Goal: Download file/media

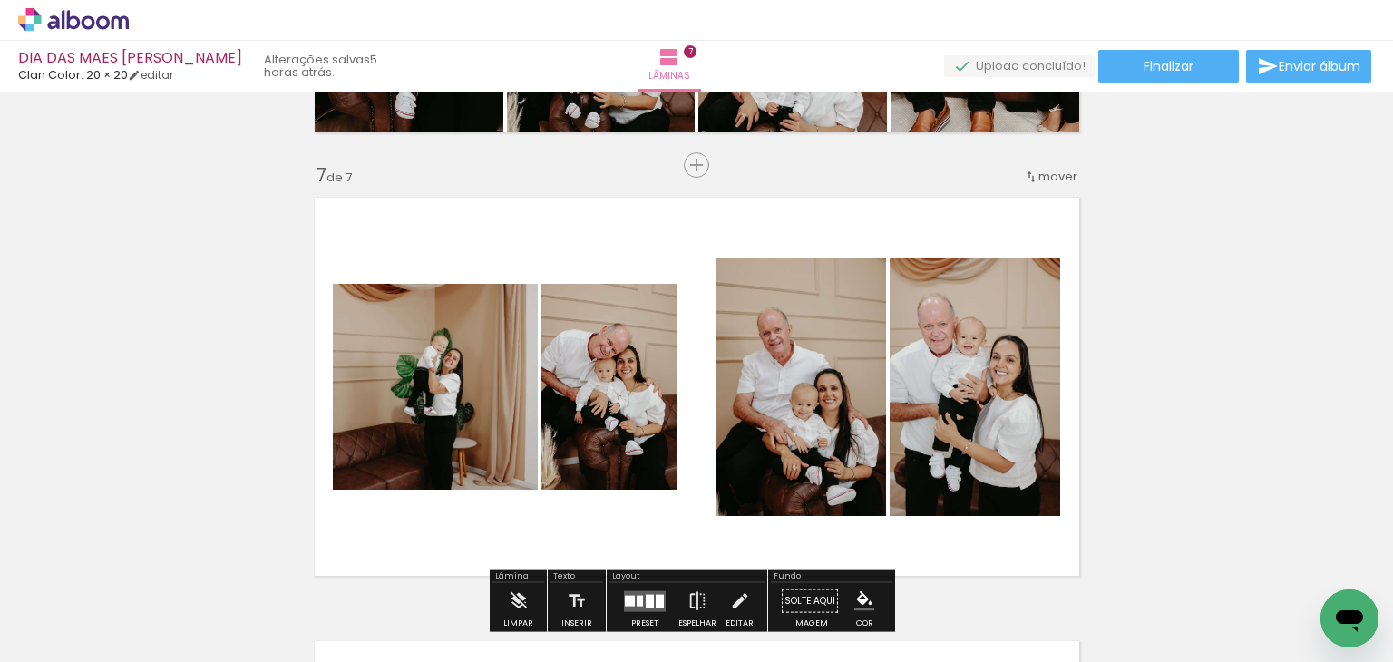
scroll to position [2708, 0]
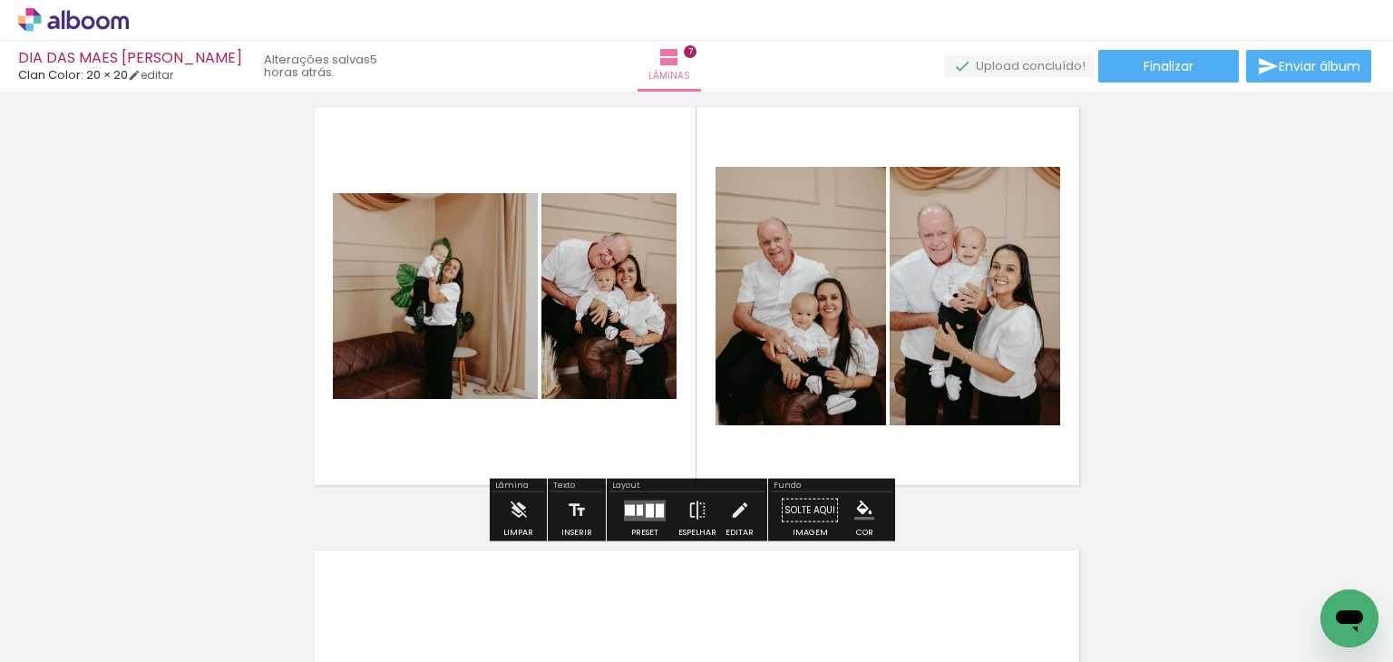
click at [625, 505] on div at bounding box center [630, 509] width 10 height 11
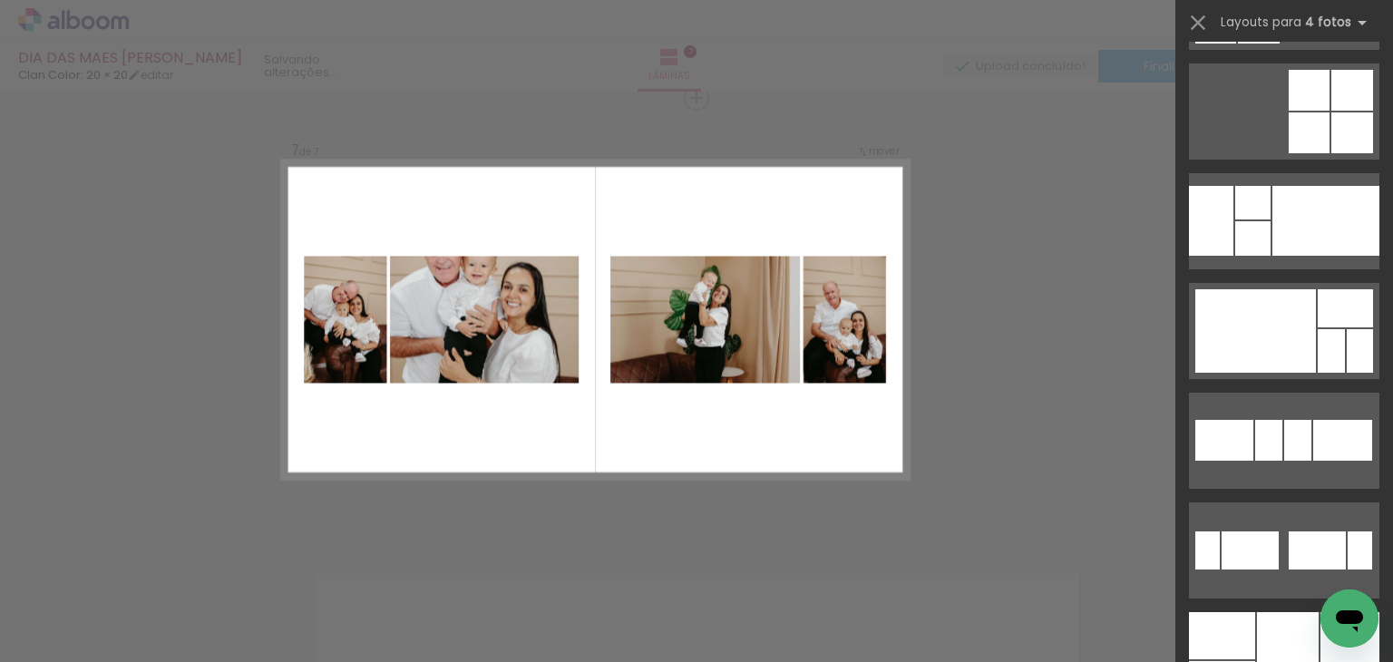
scroll to position [13913, 0]
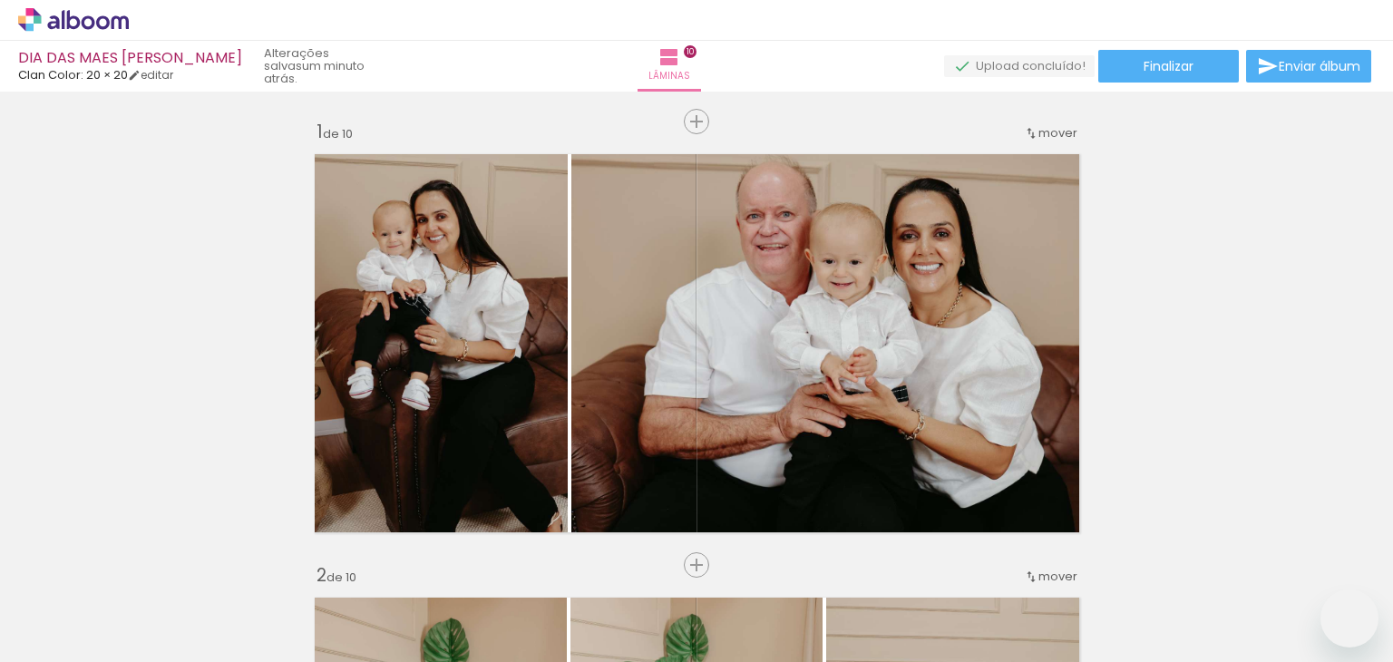
click at [846, 413] on quentale-workspace at bounding box center [696, 331] width 1393 height 662
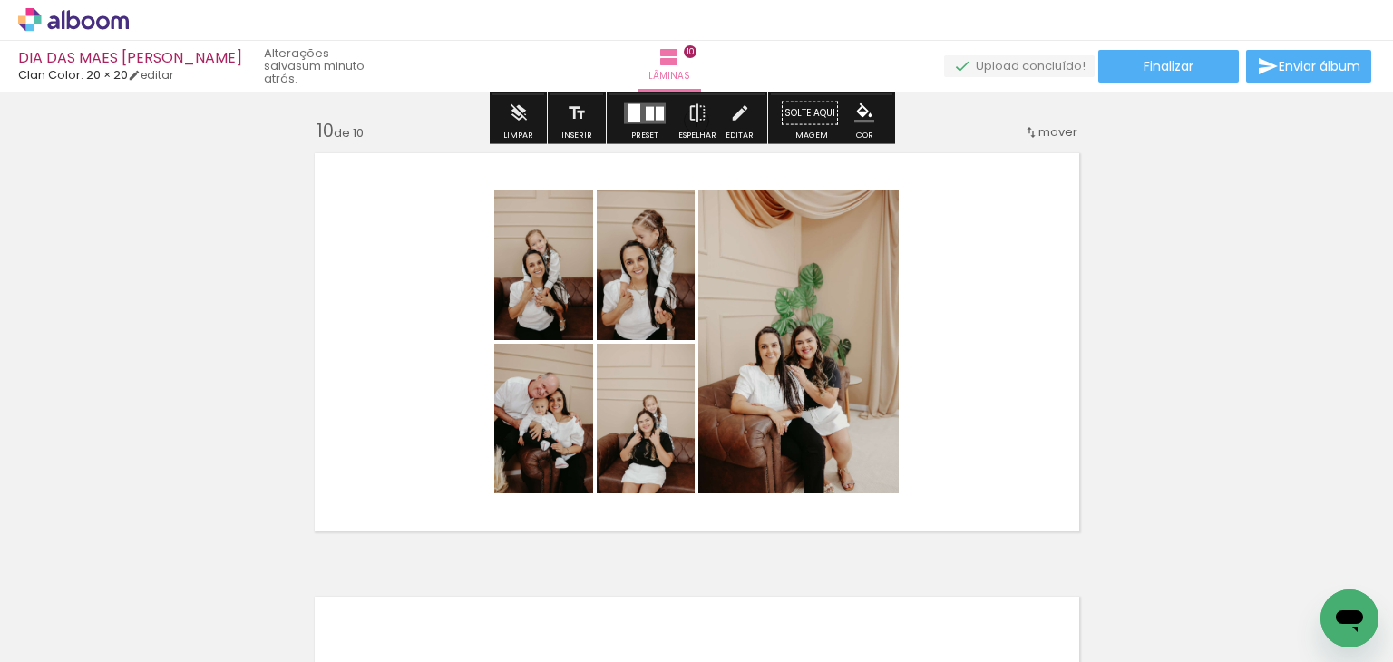
scroll to position [4013, 0]
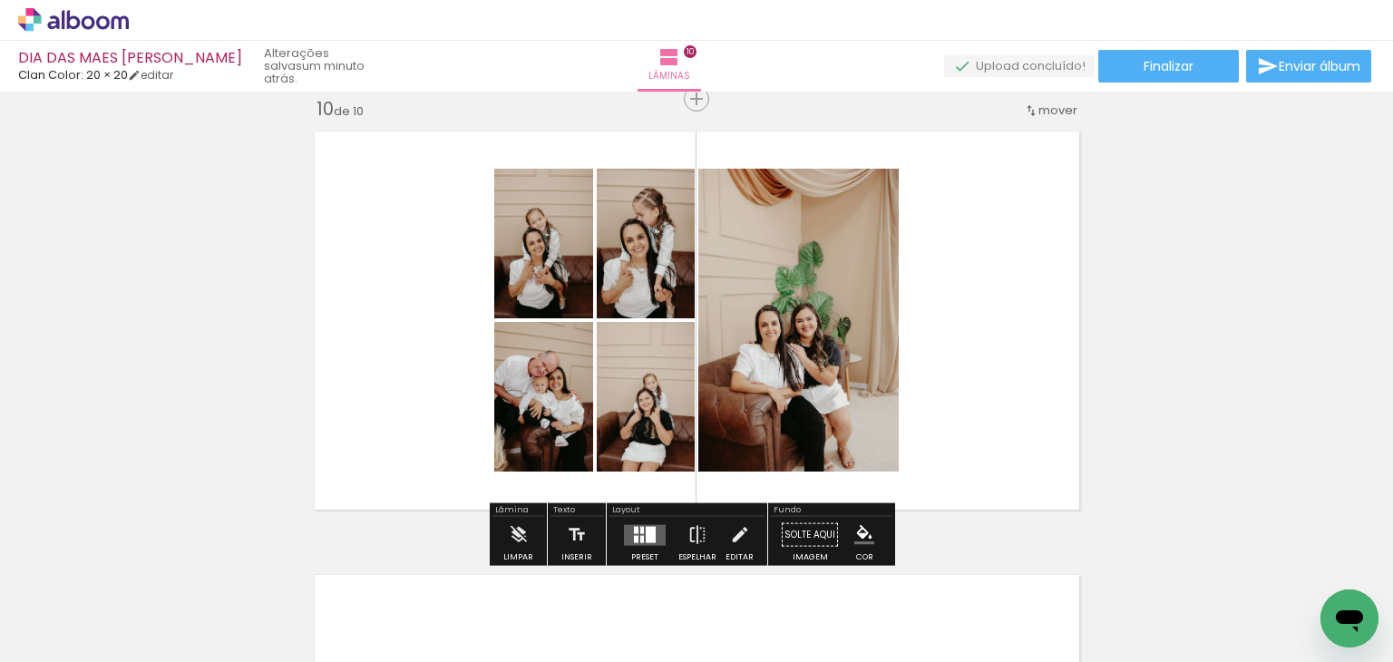
click at [646, 530] on div at bounding box center [651, 534] width 10 height 16
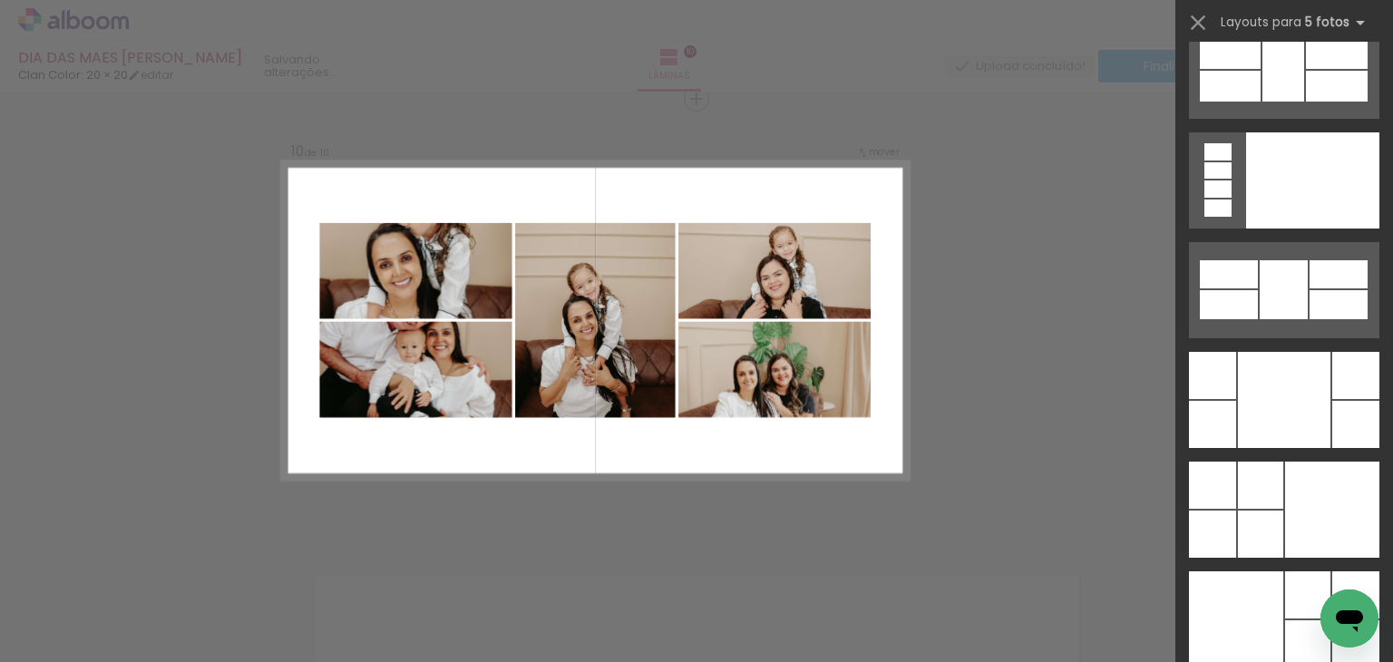
scroll to position [48057, 0]
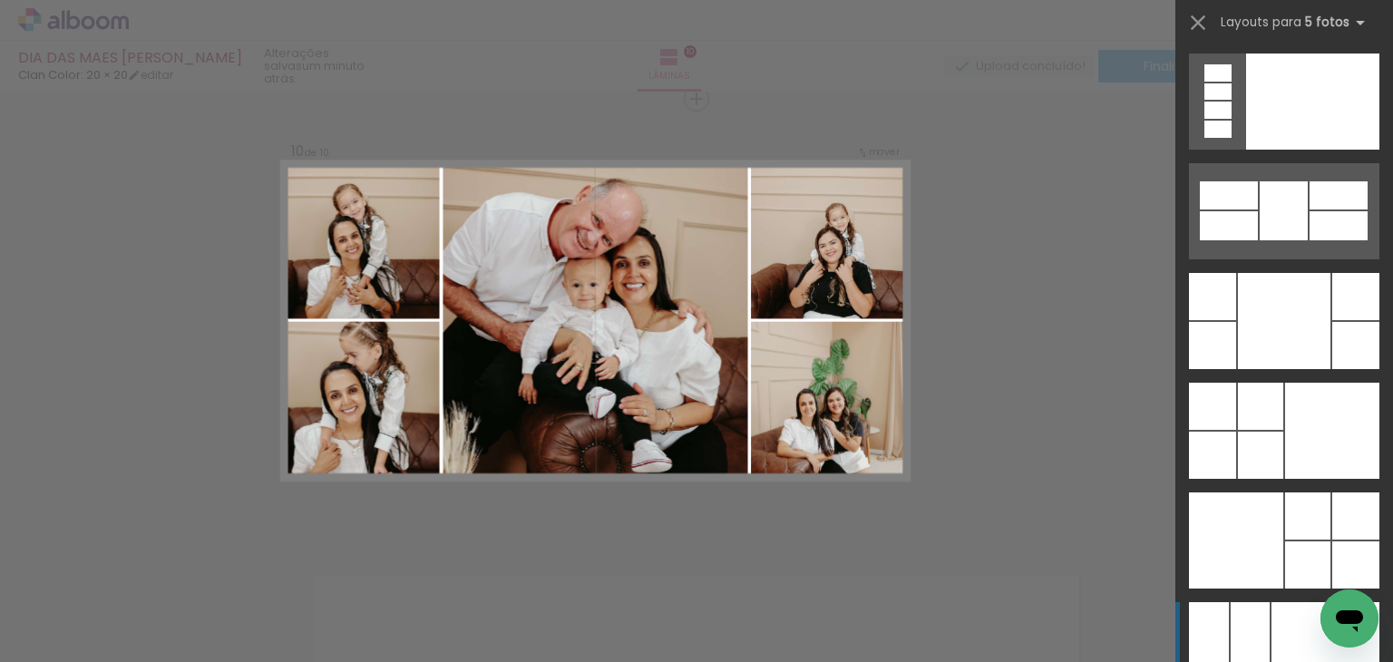
click at [1260, 304] on div at bounding box center [1284, 321] width 92 height 96
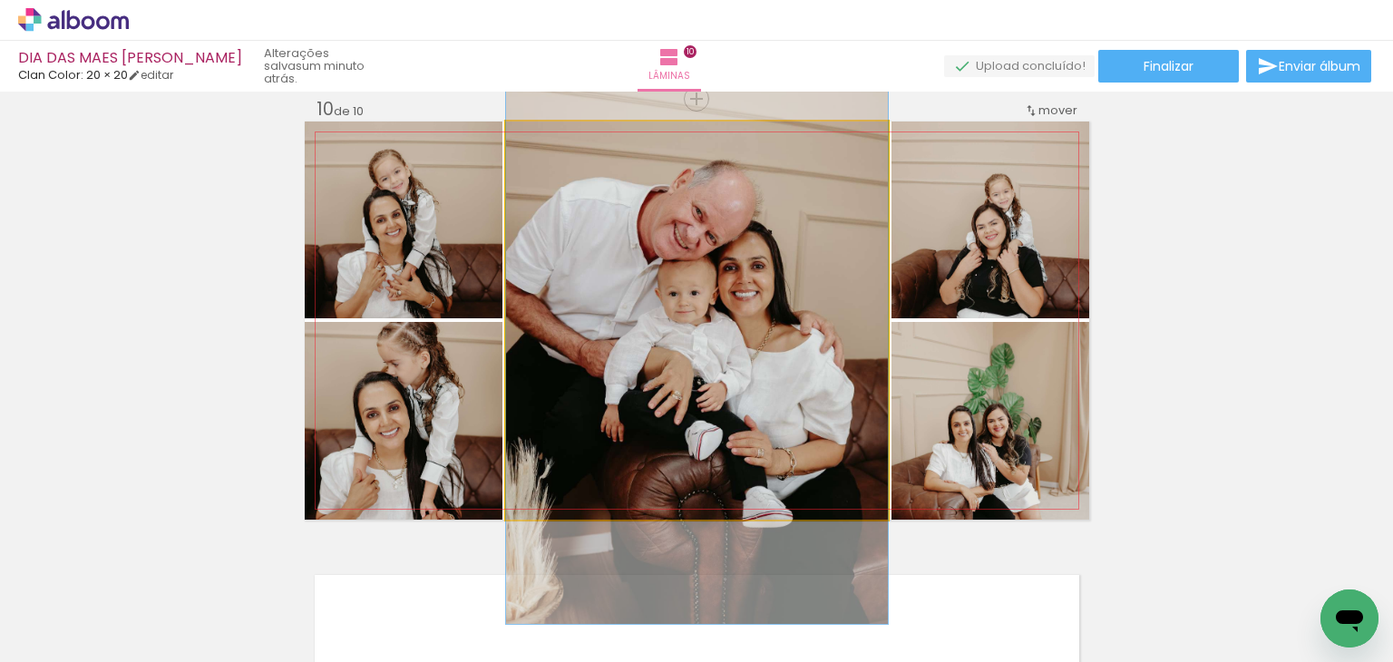
drag, startPoint x: 667, startPoint y: 345, endPoint x: 682, endPoint y: 363, distance: 22.5
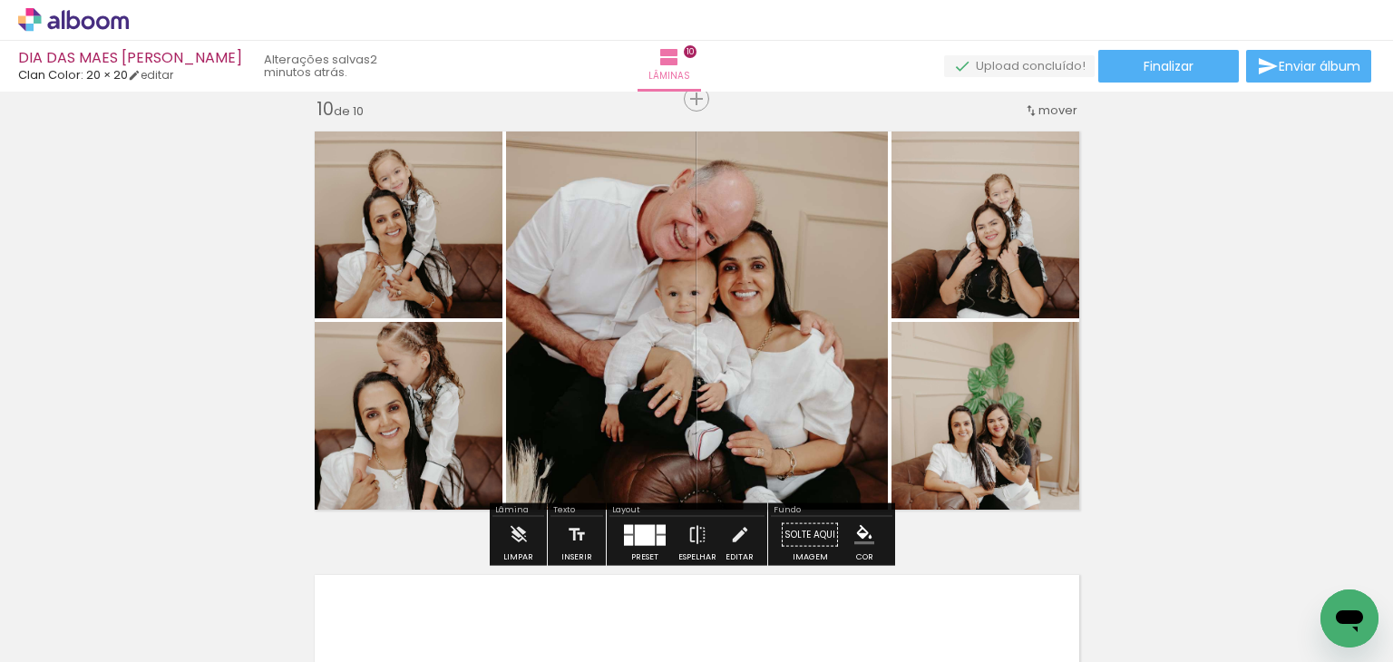
click at [658, 527] on div at bounding box center [660, 528] width 9 height 9
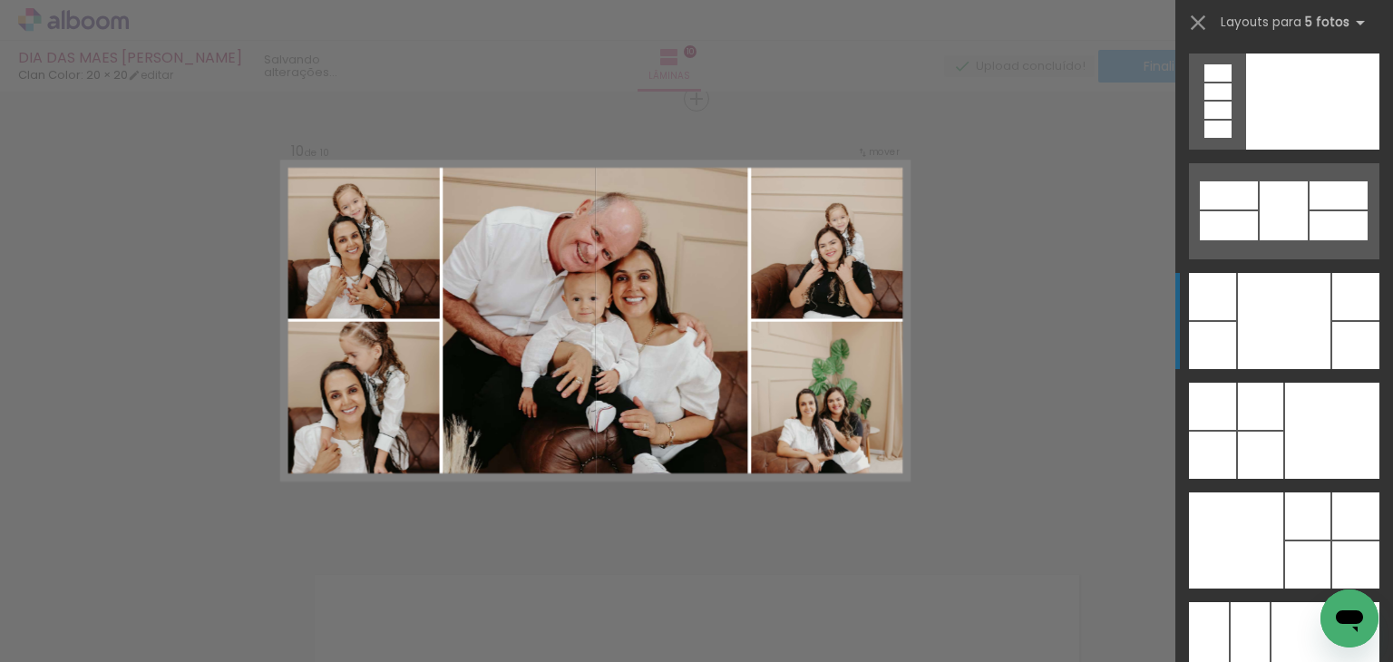
scroll to position [48275, 0]
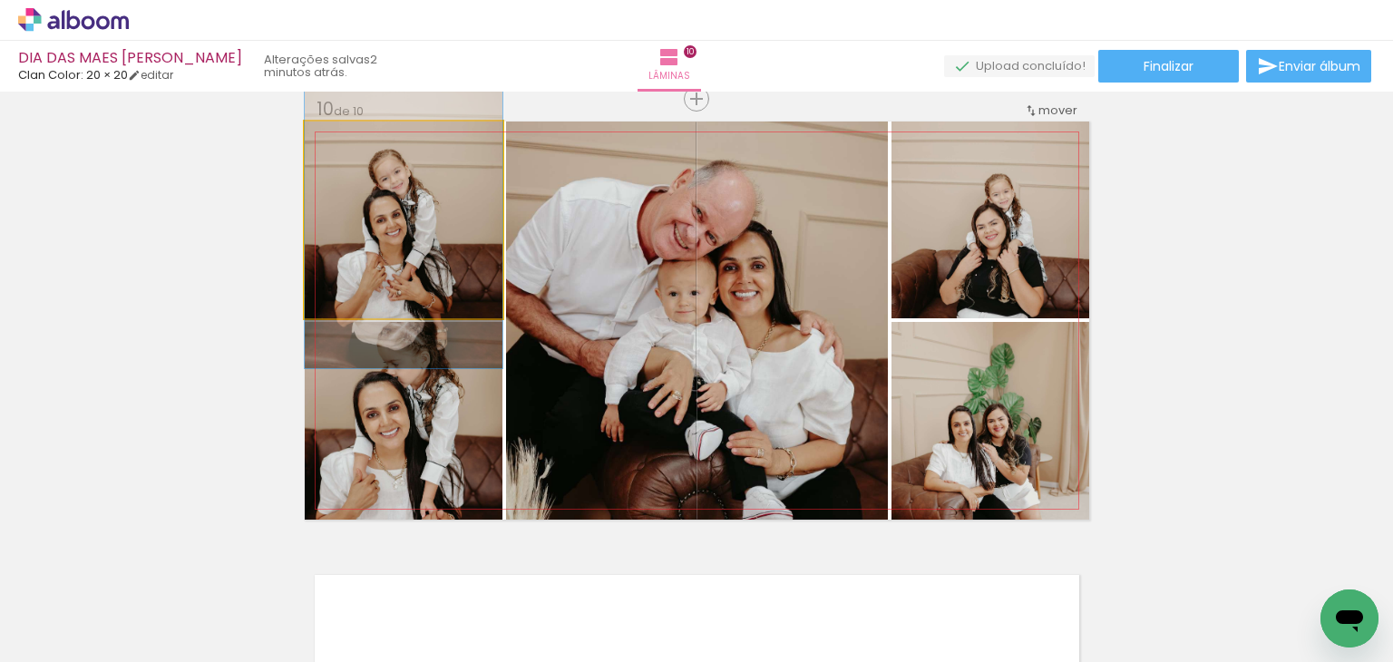
drag, startPoint x: 362, startPoint y: 141, endPoint x: 341, endPoint y: 141, distance: 20.9
type paper-slider "100"
click at [347, 141] on div at bounding box center [382, 140] width 71 height 29
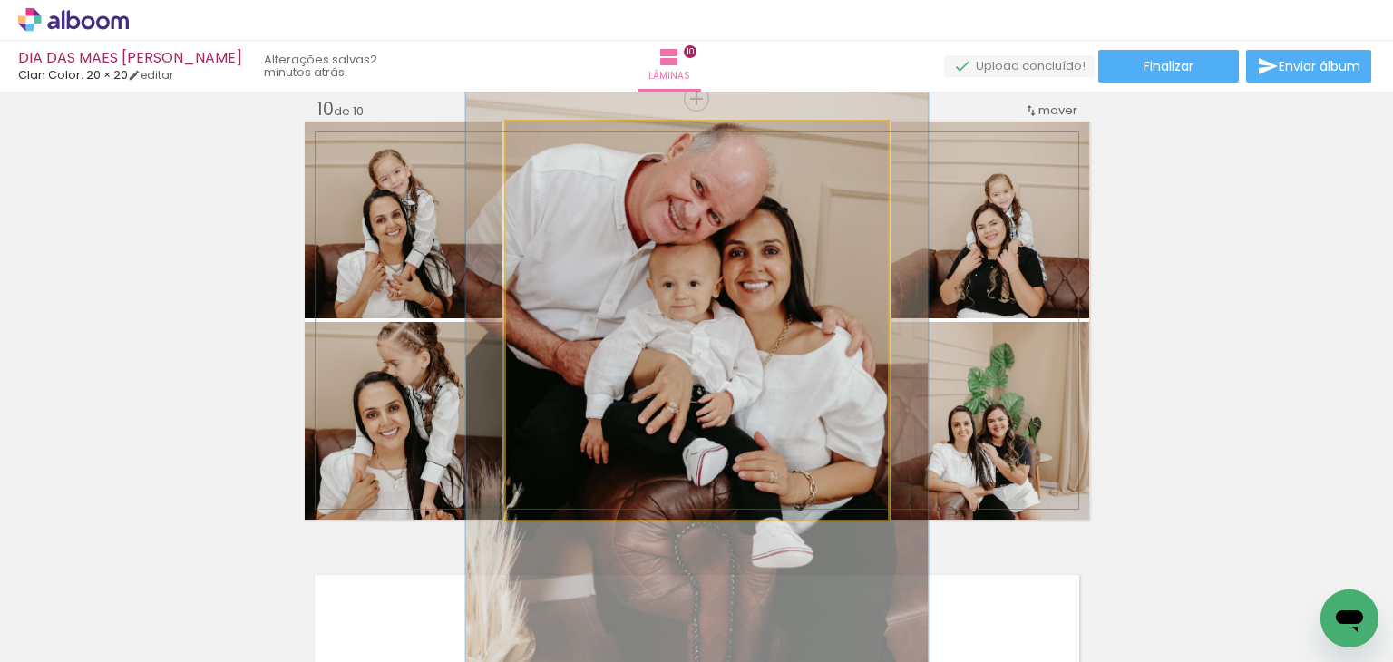
drag, startPoint x: 549, startPoint y: 135, endPoint x: 567, endPoint y: 151, distance: 23.7
click at [560, 142] on div at bounding box center [561, 140] width 29 height 29
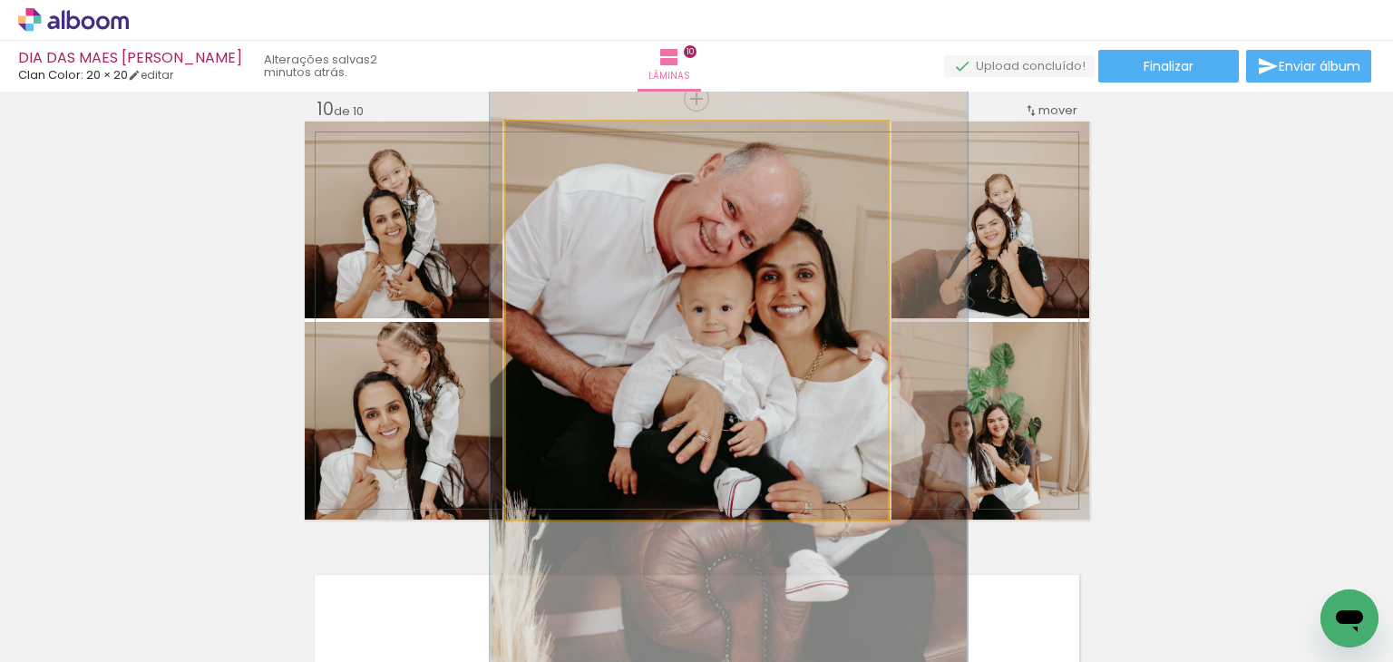
drag, startPoint x: 610, startPoint y: 199, endPoint x: 637, endPoint y: 219, distance: 33.7
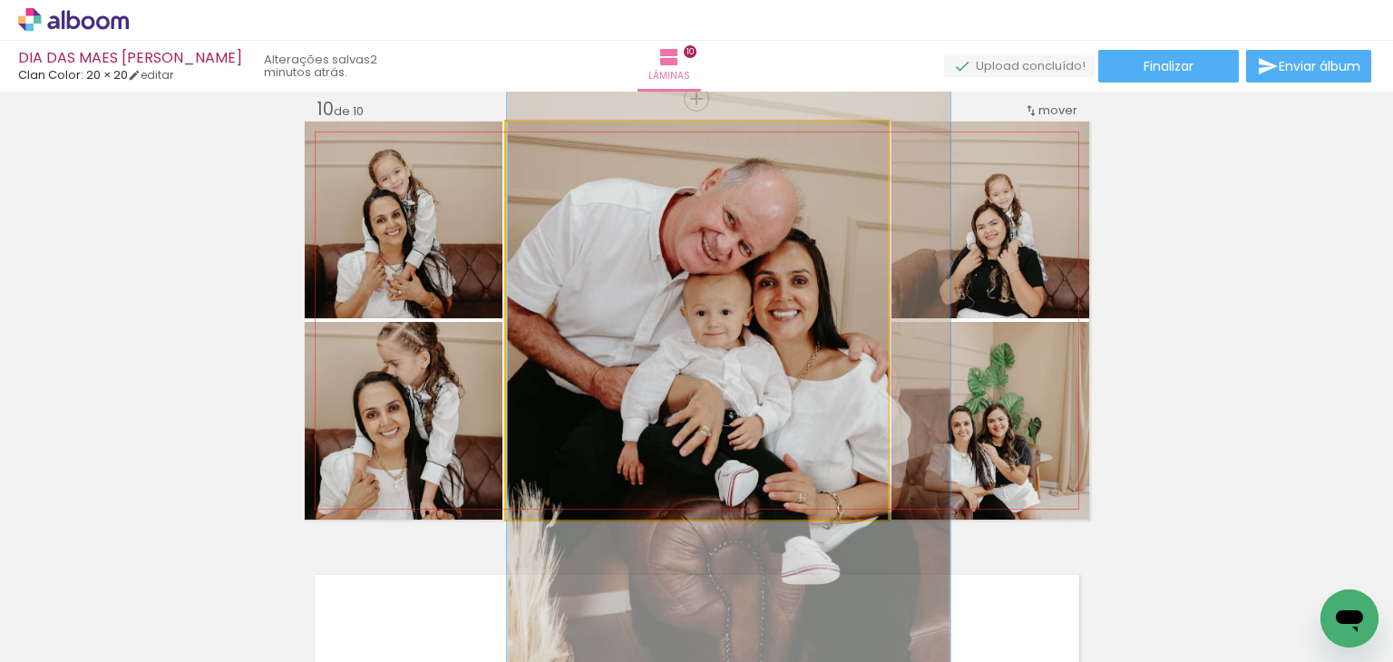
drag, startPoint x: 561, startPoint y: 144, endPoint x: 558, endPoint y: 160, distance: 16.7
click at [558, 152] on div at bounding box center [559, 140] width 29 height 29
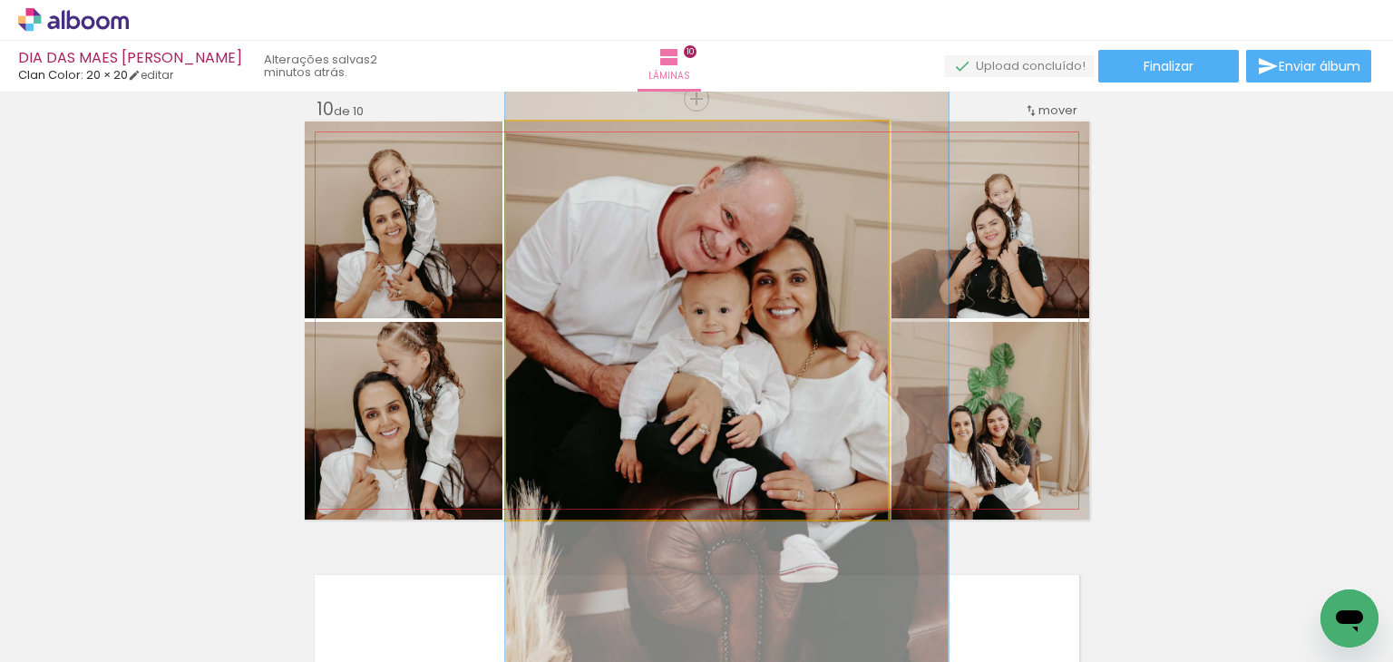
drag, startPoint x: 581, startPoint y: 217, endPoint x: 598, endPoint y: 214, distance: 17.4
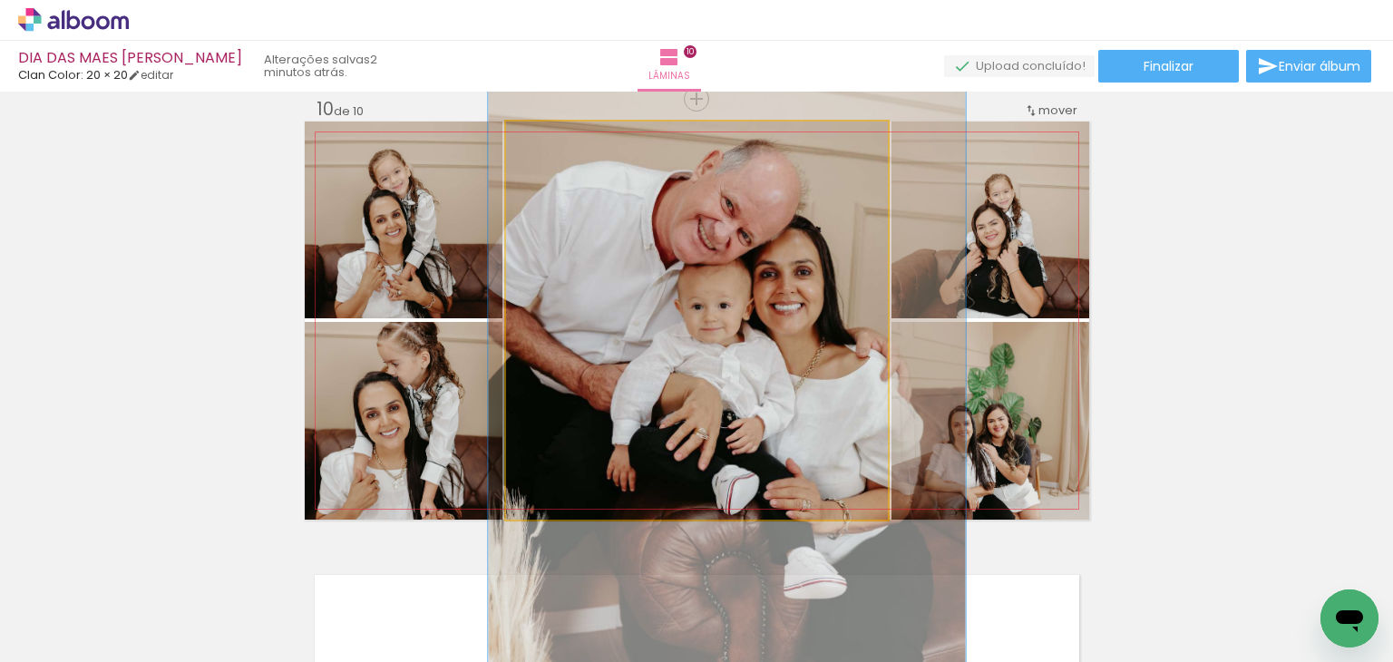
type paper-slider "125"
click at [557, 144] on div at bounding box center [565, 140] width 29 height 29
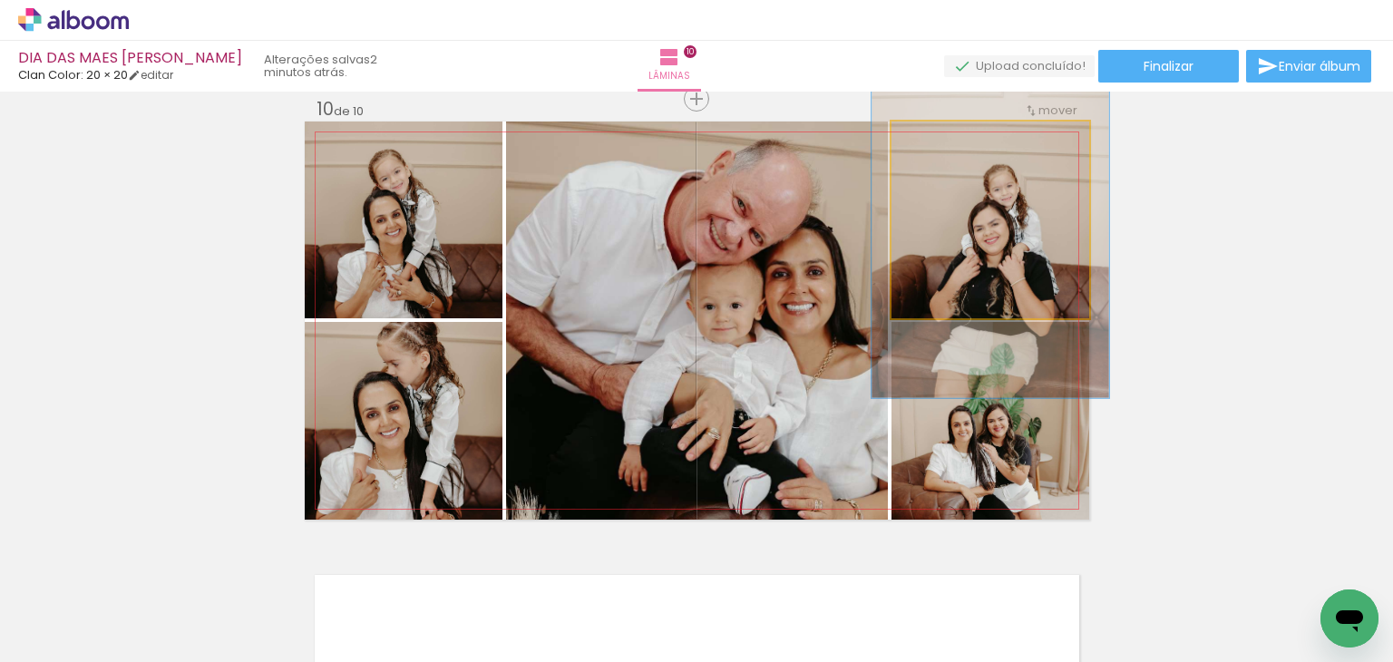
type paper-slider "120"
click at [943, 139] on div at bounding box center [946, 140] width 16 height 16
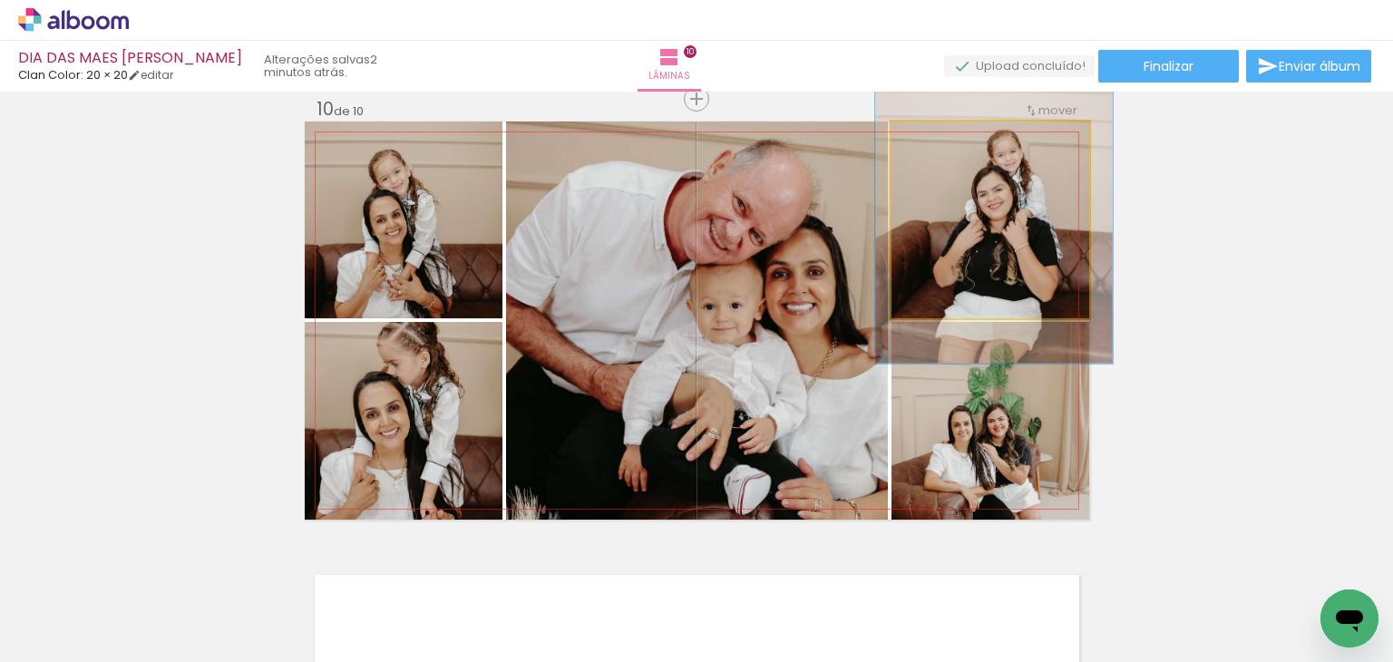
drag, startPoint x: 971, startPoint y: 201, endPoint x: 975, endPoint y: 167, distance: 34.6
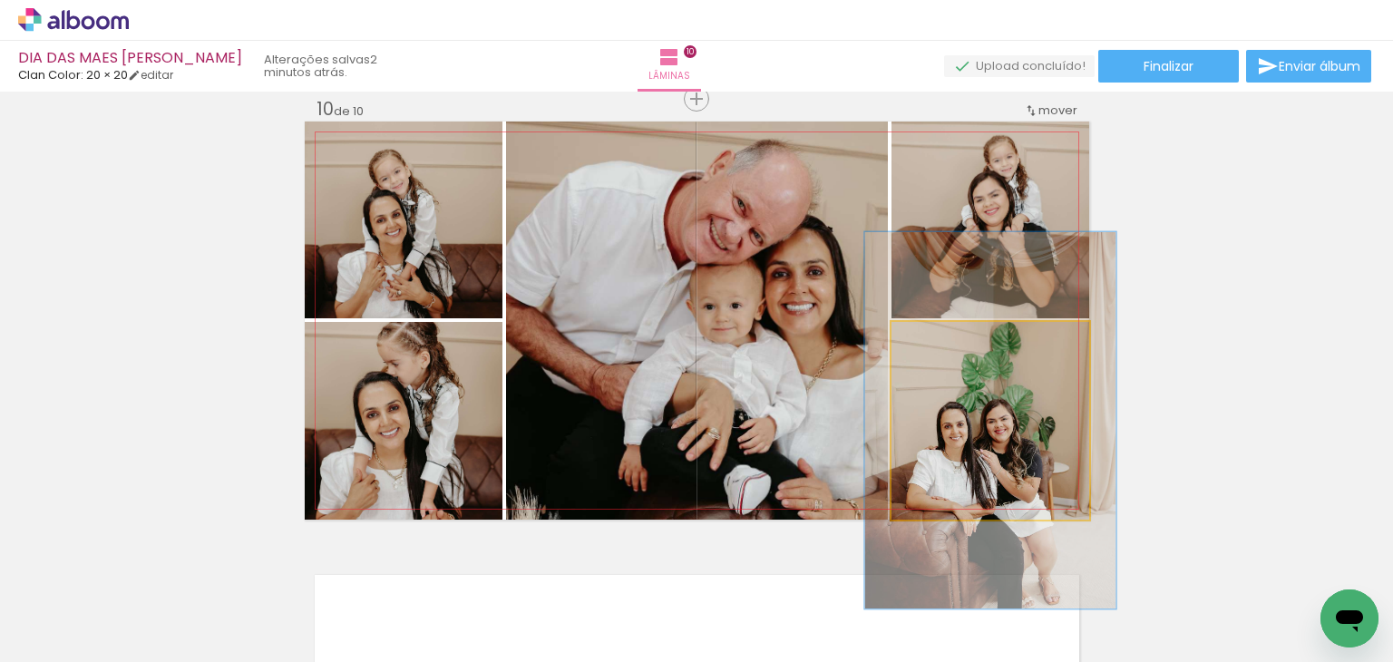
drag, startPoint x: 927, startPoint y: 338, endPoint x: 940, endPoint y: 338, distance: 13.6
type paper-slider "130"
click at [942, 338] on div at bounding box center [950, 341] width 16 height 16
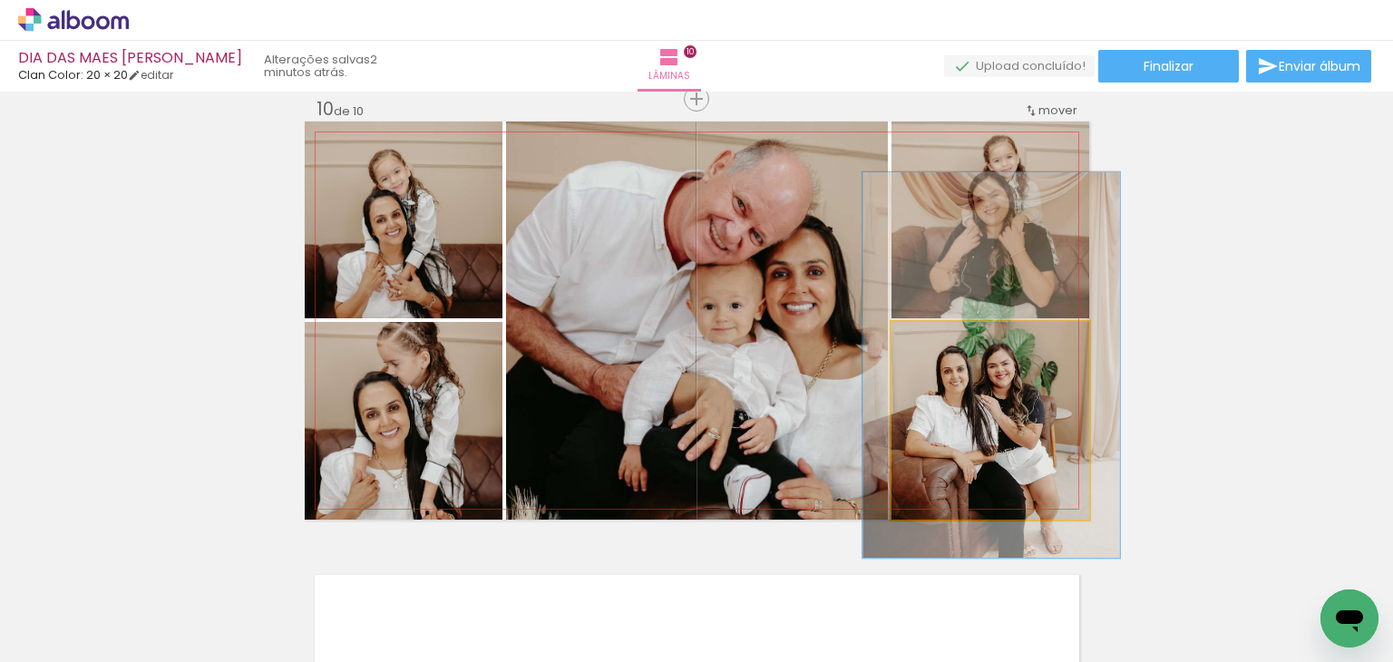
drag, startPoint x: 1012, startPoint y: 447, endPoint x: 1010, endPoint y: 398, distance: 49.0
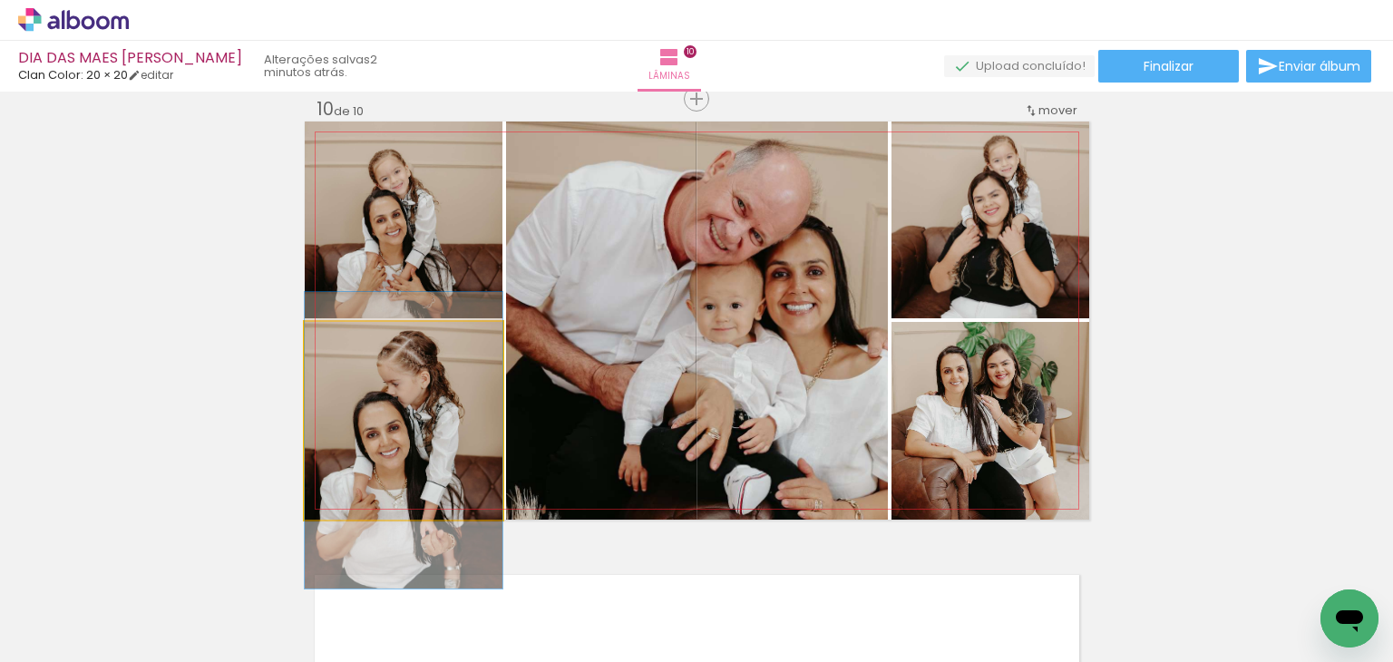
drag, startPoint x: 369, startPoint y: 384, endPoint x: 380, endPoint y: 404, distance: 22.7
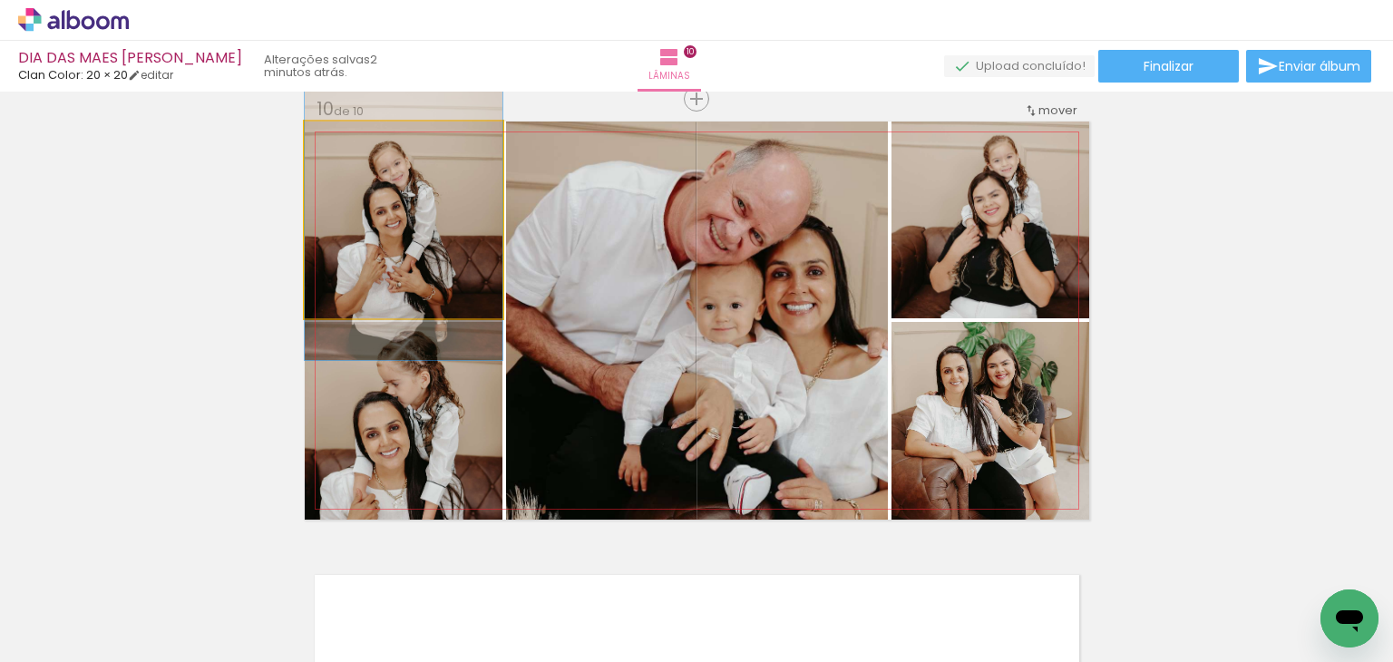
drag, startPoint x: 358, startPoint y: 233, endPoint x: 384, endPoint y: 225, distance: 27.5
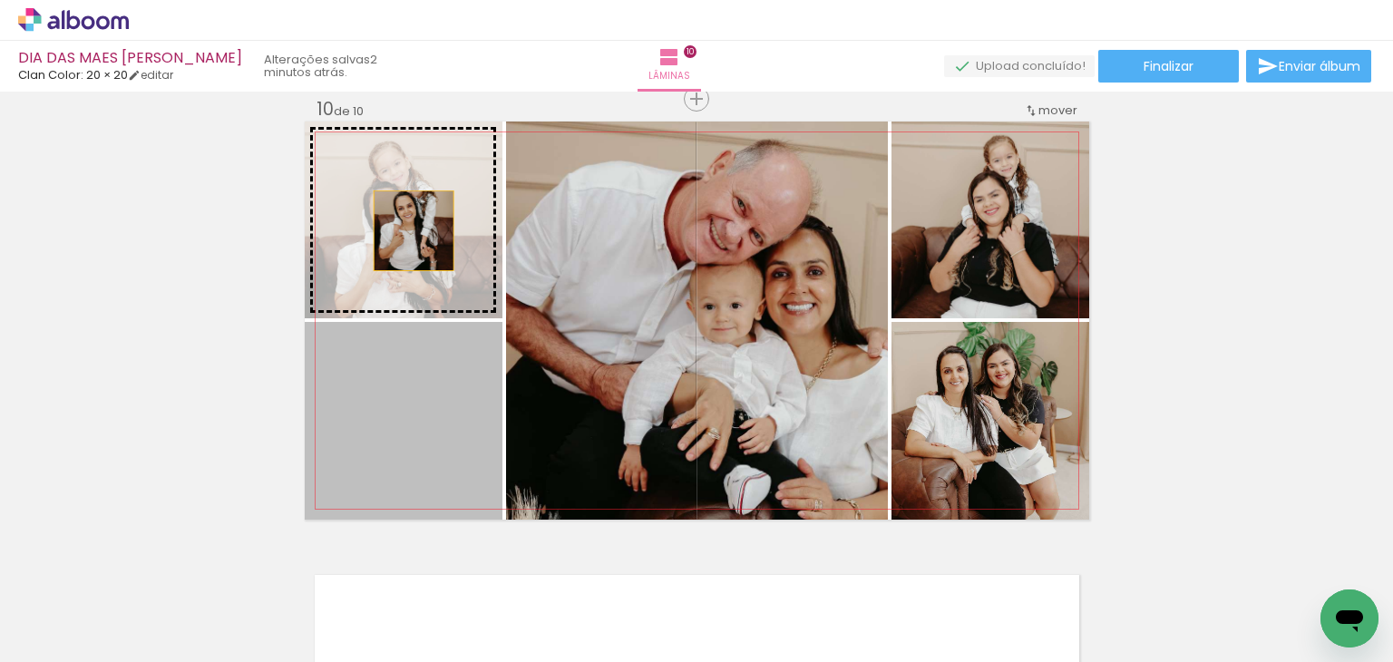
drag, startPoint x: 387, startPoint y: 396, endPoint x: 406, endPoint y: 230, distance: 167.0
click at [0, 0] on slot at bounding box center [0, 0] width 0 height 0
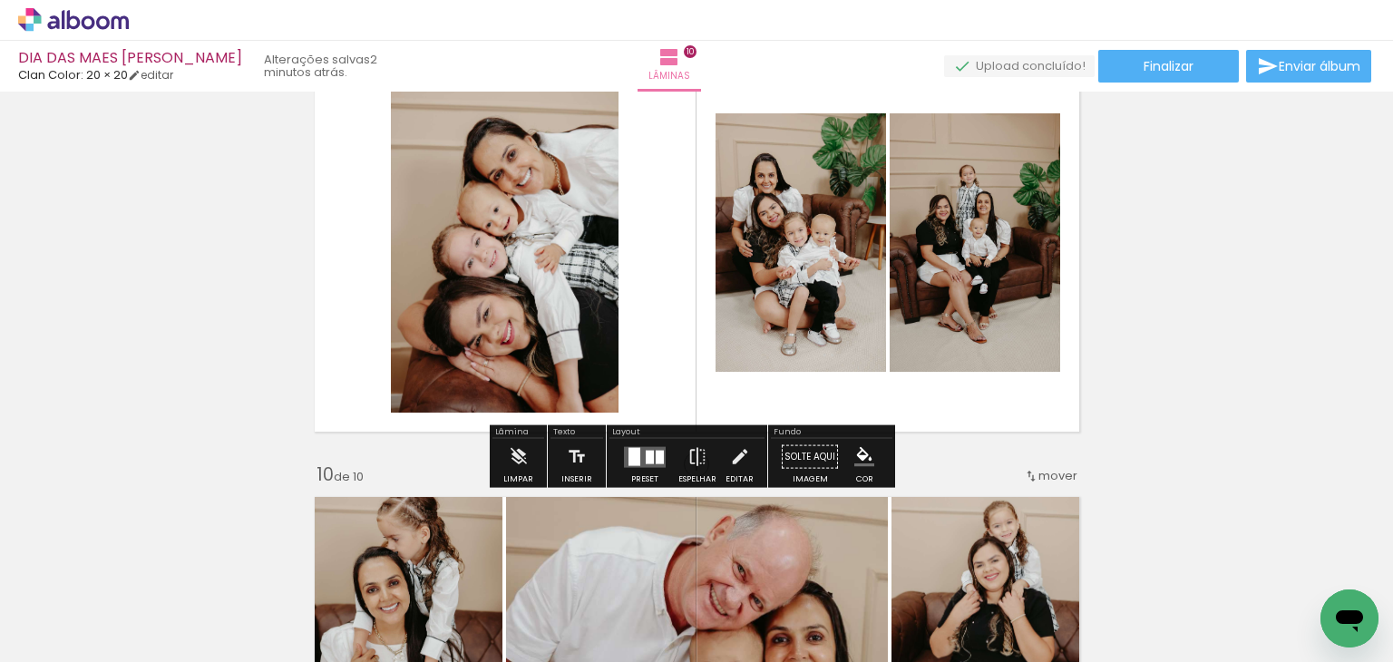
scroll to position [3651, 0]
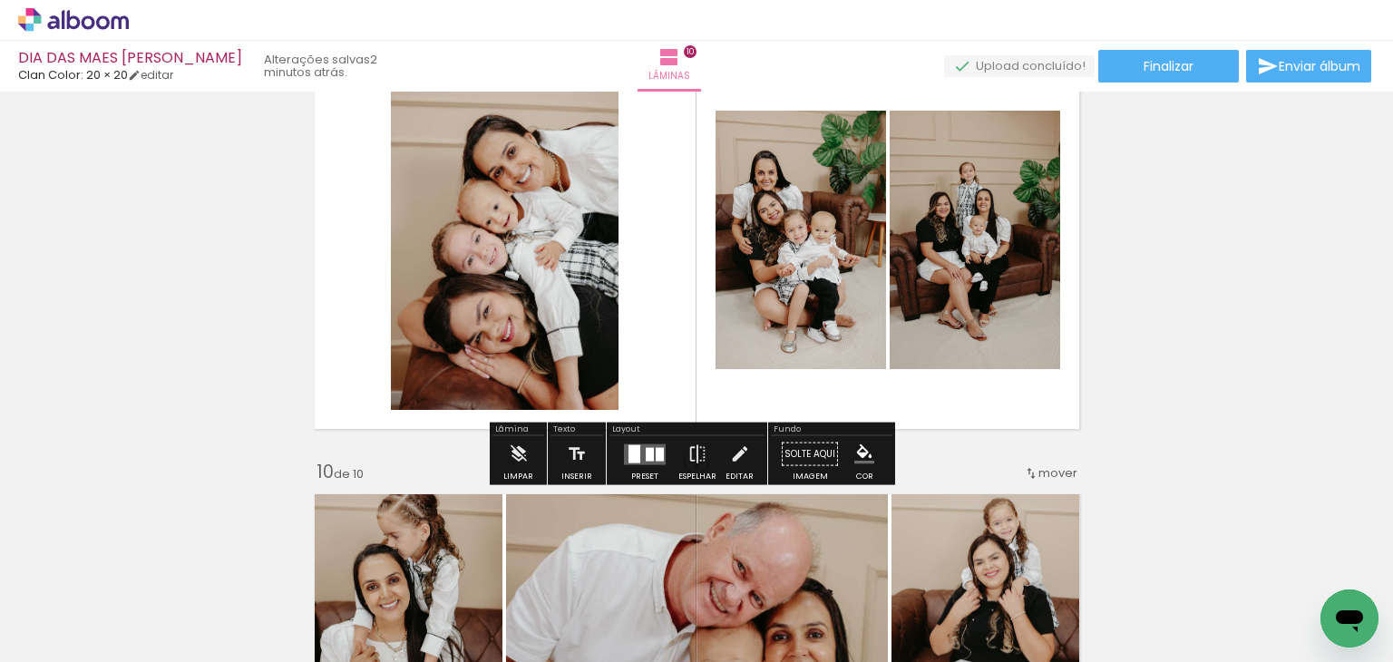
click at [653, 470] on div at bounding box center [644, 454] width 49 height 36
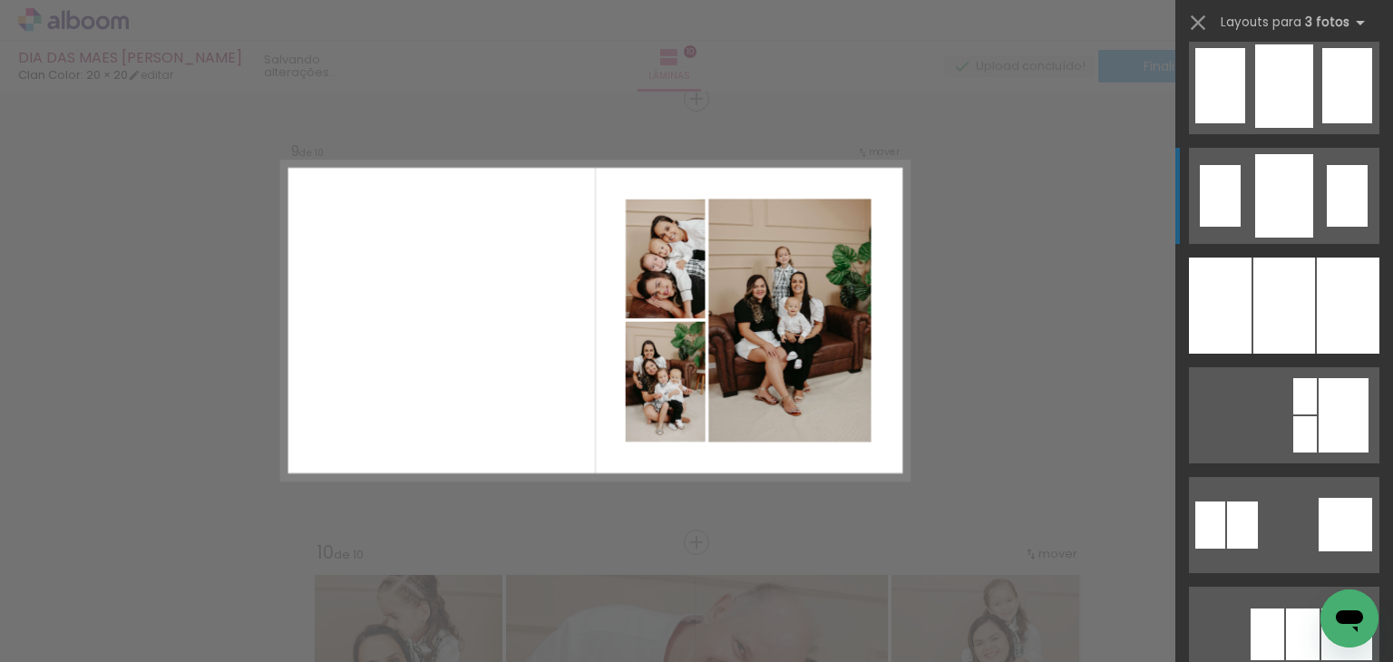
scroll to position [1541, 0]
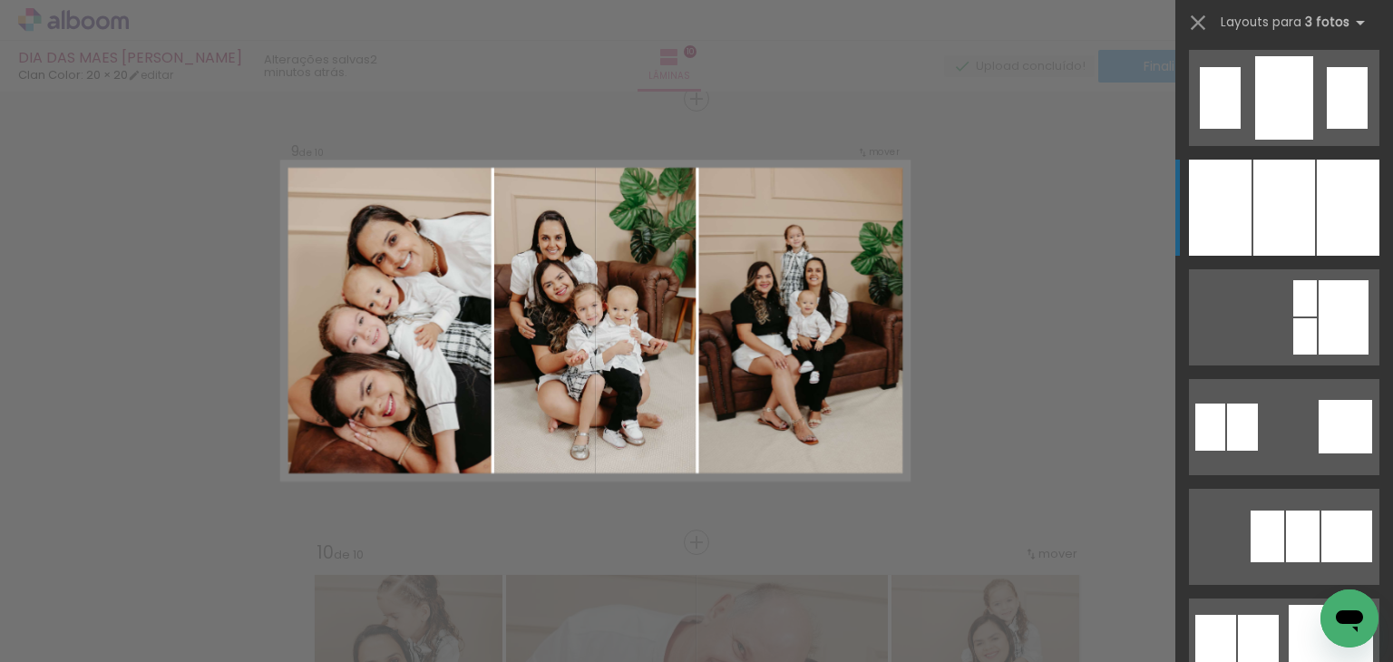
click at [1297, 219] on div at bounding box center [1284, 208] width 62 height 96
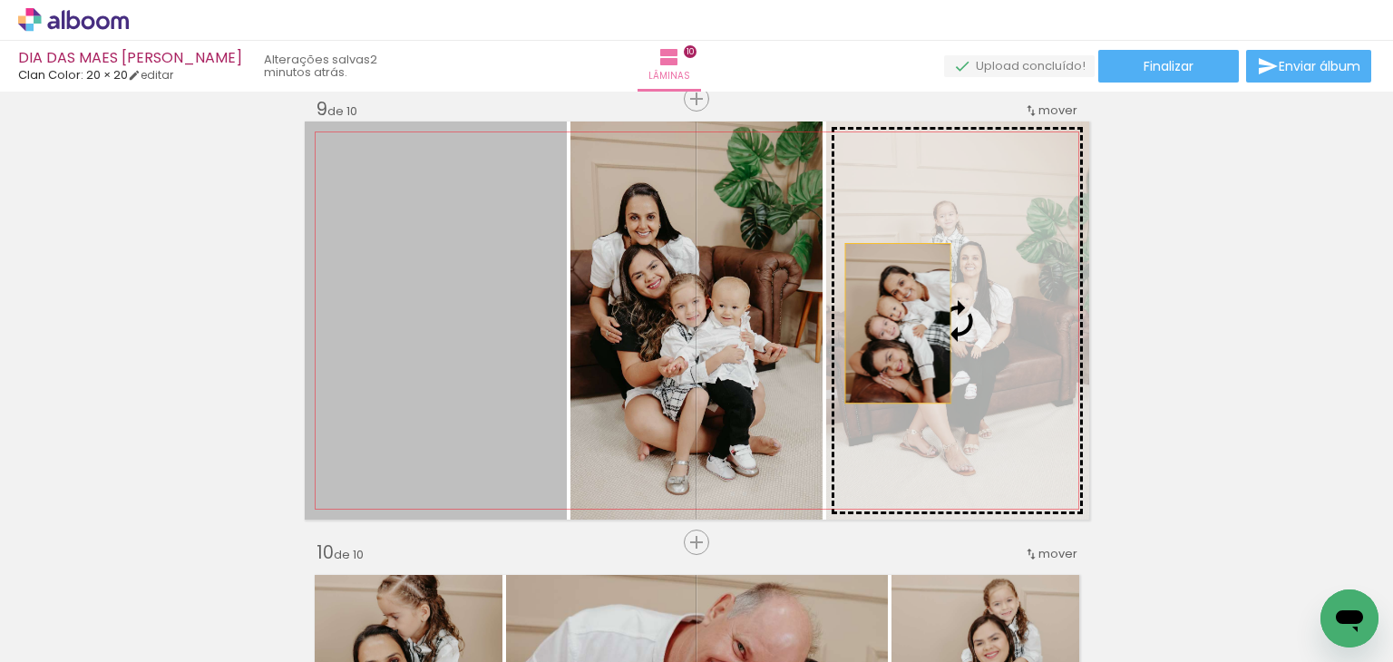
drag, startPoint x: 400, startPoint y: 403, endPoint x: 890, endPoint y: 323, distance: 497.0
click at [0, 0] on slot at bounding box center [0, 0] width 0 height 0
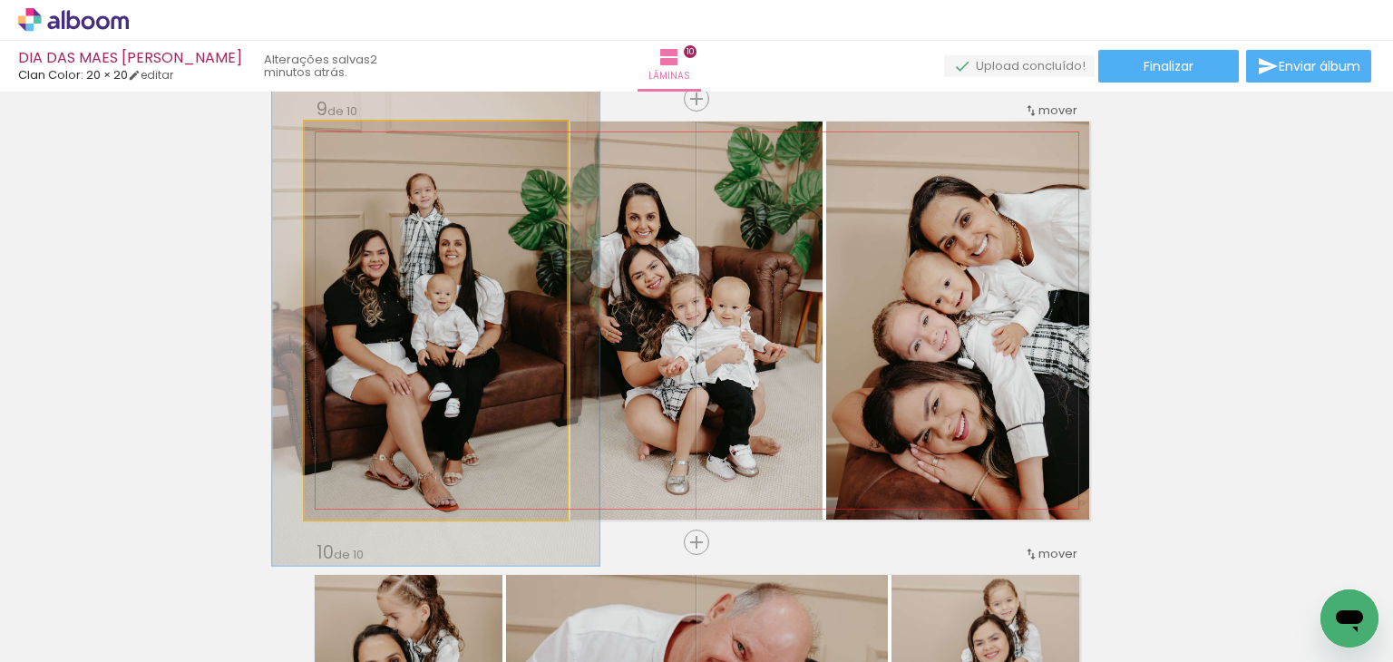
drag, startPoint x: 348, startPoint y: 139, endPoint x: 363, endPoint y: 141, distance: 14.6
type paper-slider "129"
click at [363, 141] on div at bounding box center [361, 140] width 29 height 29
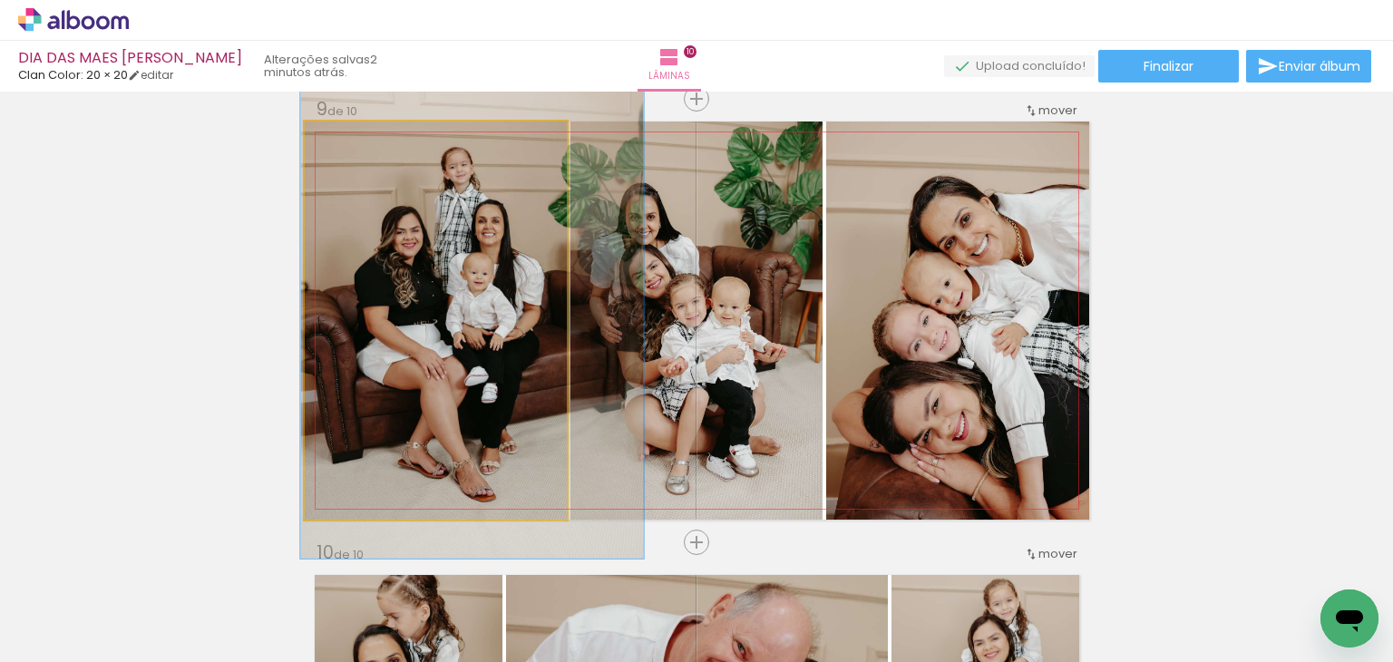
drag, startPoint x: 421, startPoint y: 276, endPoint x: 453, endPoint y: 258, distance: 37.3
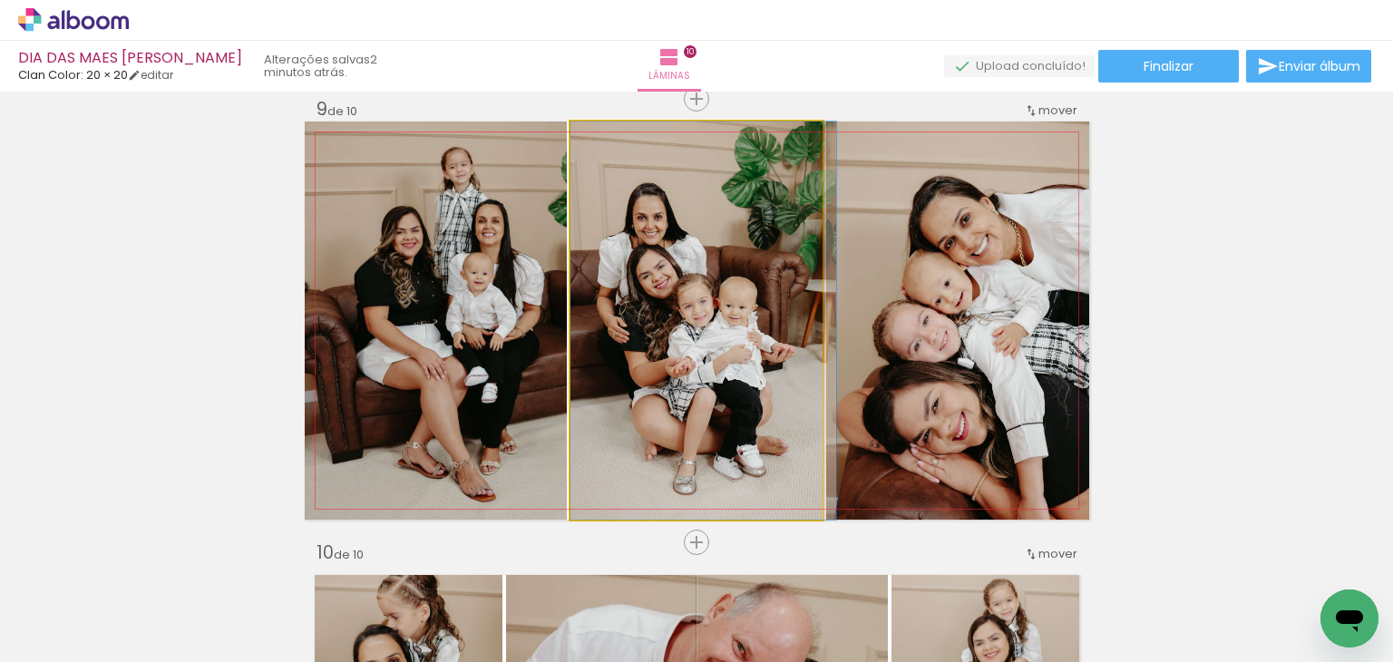
drag, startPoint x: 656, startPoint y: 251, endPoint x: 668, endPoint y: 255, distance: 12.3
drag, startPoint x: 665, startPoint y: 260, endPoint x: 677, endPoint y: 260, distance: 12.7
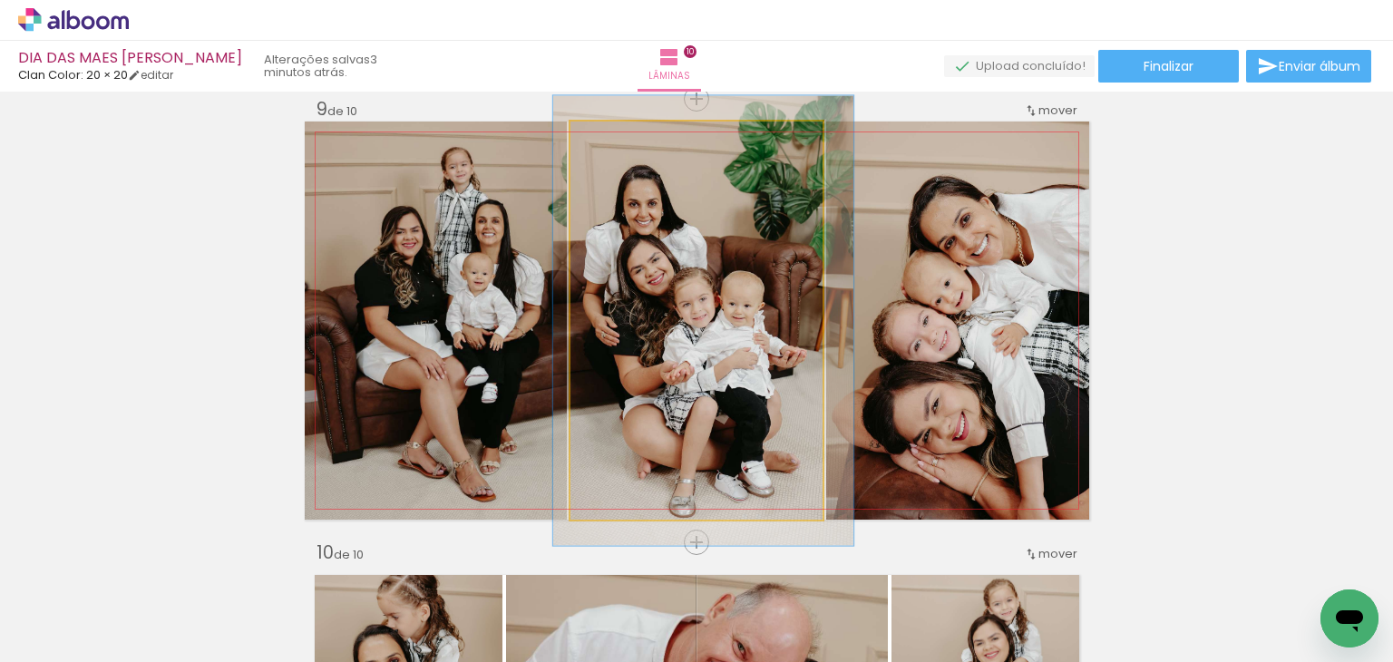
type paper-slider "113"
click at [624, 141] on div at bounding box center [620, 140] width 29 height 29
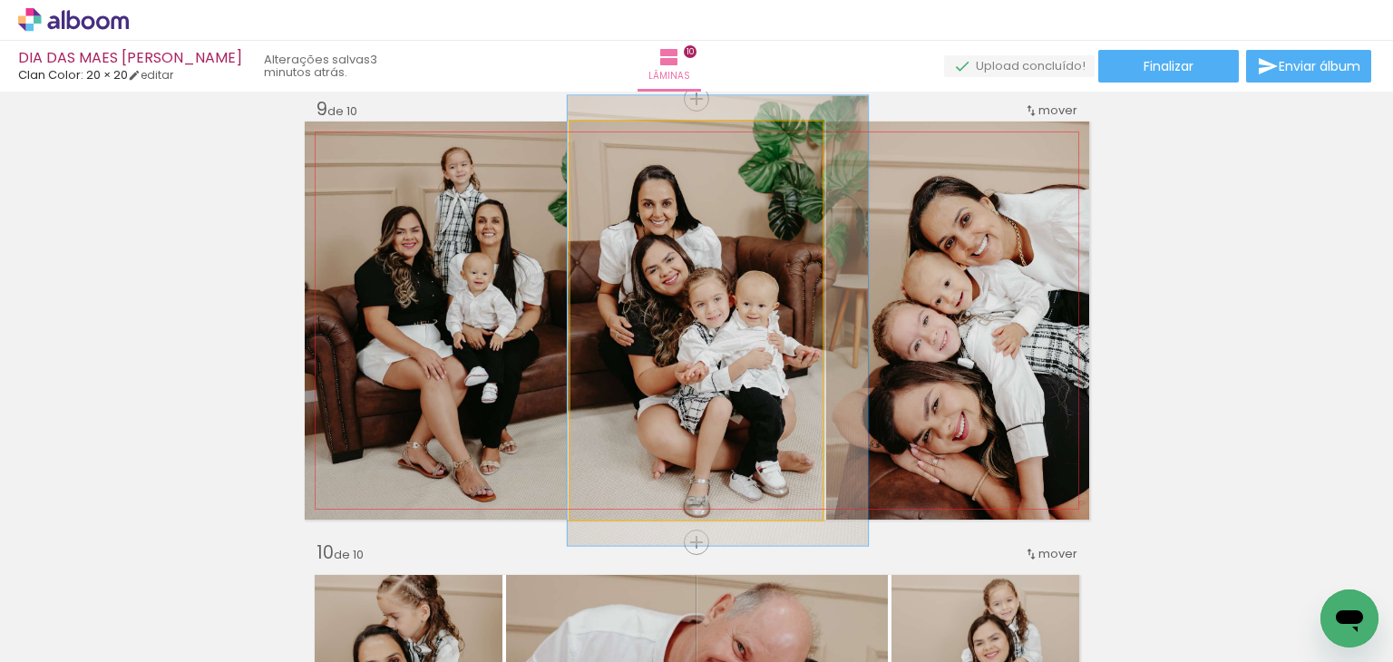
drag, startPoint x: 682, startPoint y: 287, endPoint x: 697, endPoint y: 287, distance: 15.4
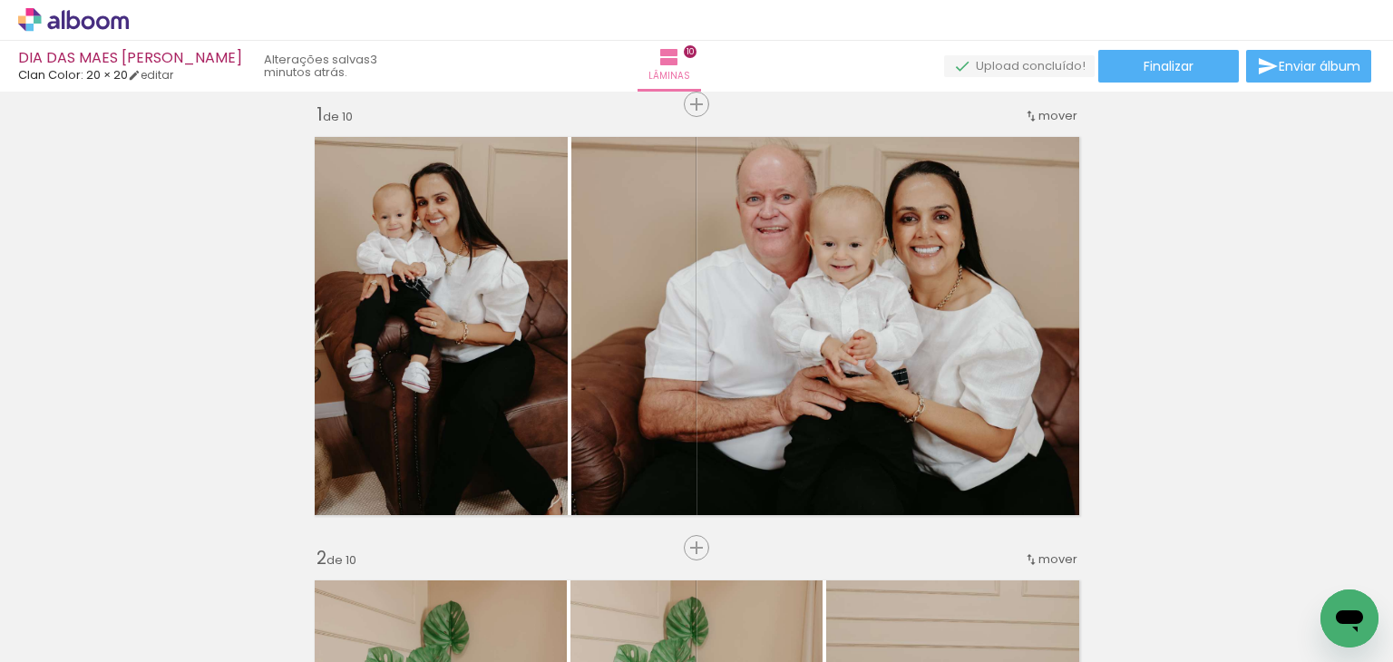
scroll to position [0, 0]
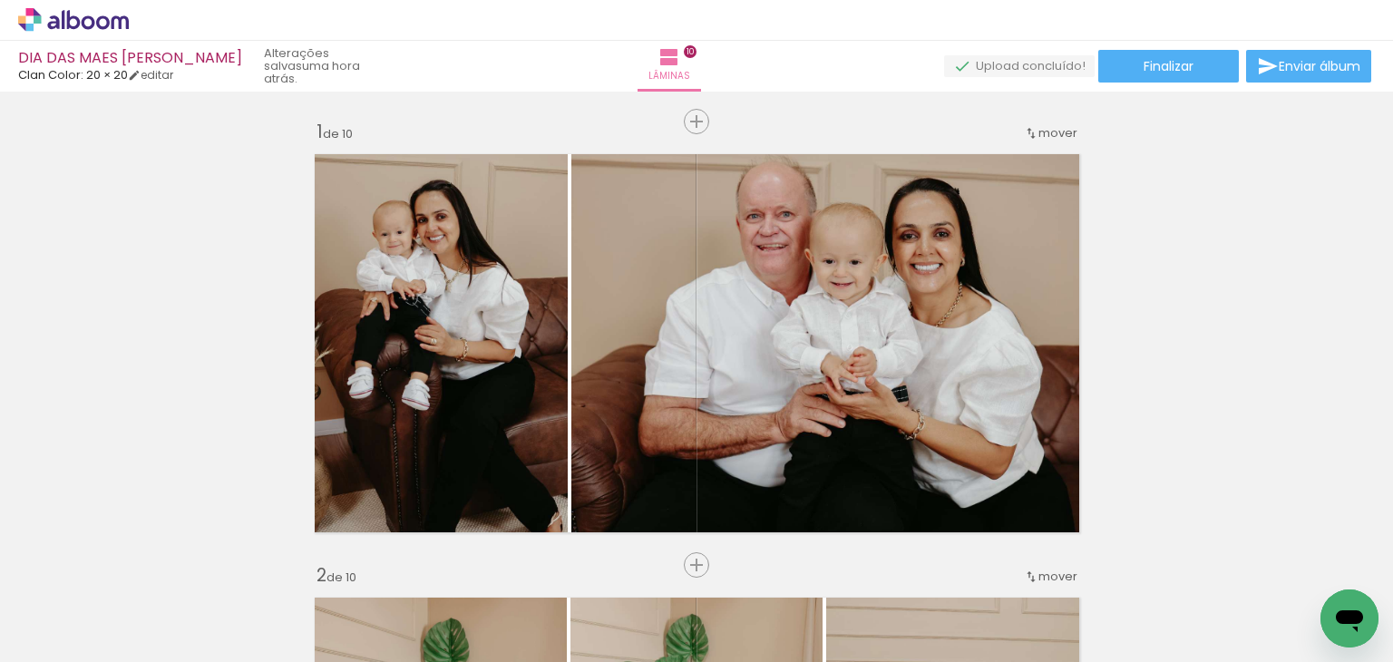
scroll to position [0, 2124]
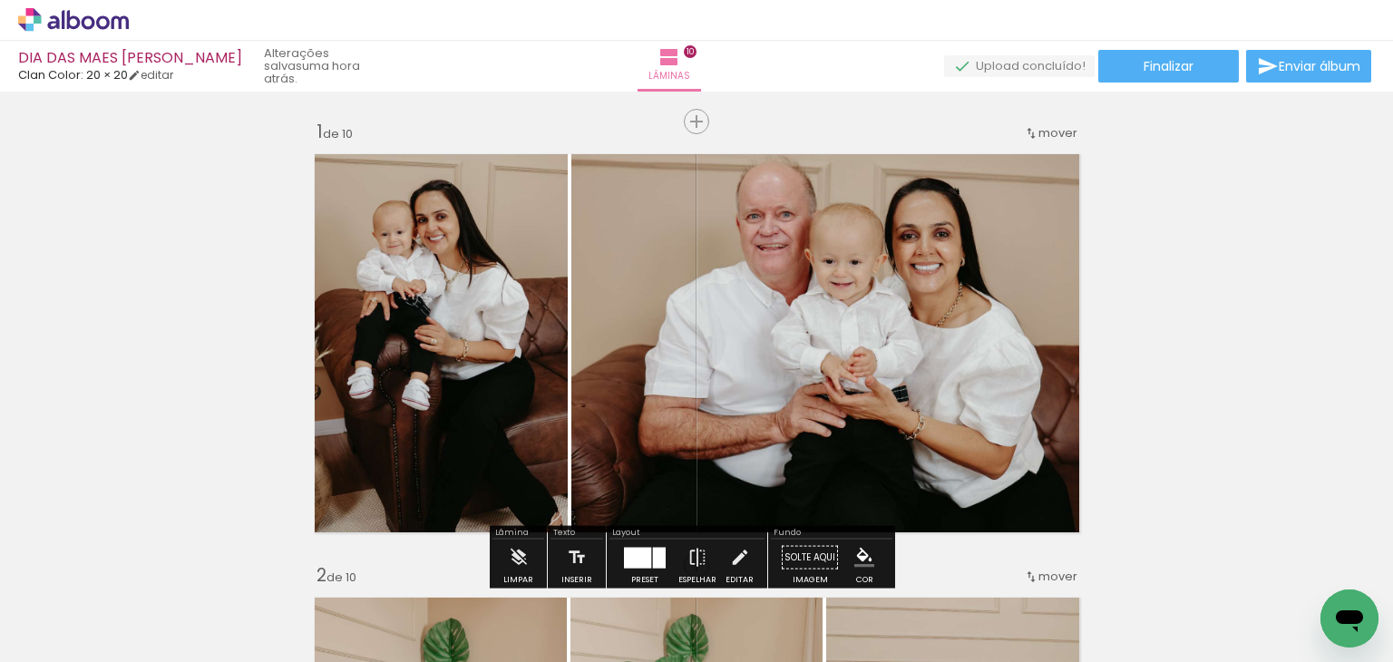
click at [1188, 43] on div "DIA DAS MAES VANESSA Clan Color: 20 × 20 editar uma hora atrás. Lâminas 10 Fina…" at bounding box center [696, 46] width 1393 height 92
click at [1183, 60] on span "Finalizar" at bounding box center [1168, 66] width 50 height 13
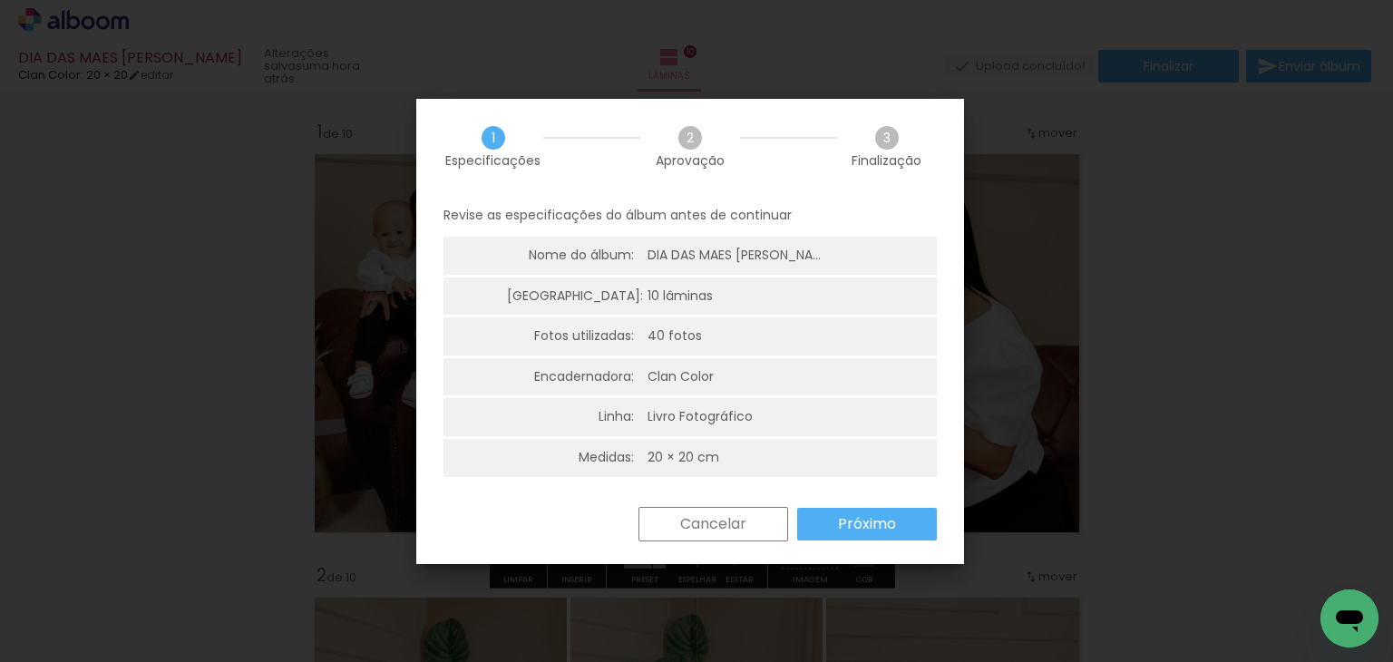
click at [0, 0] on slot "Próximo" at bounding box center [0, 0] width 0 height 0
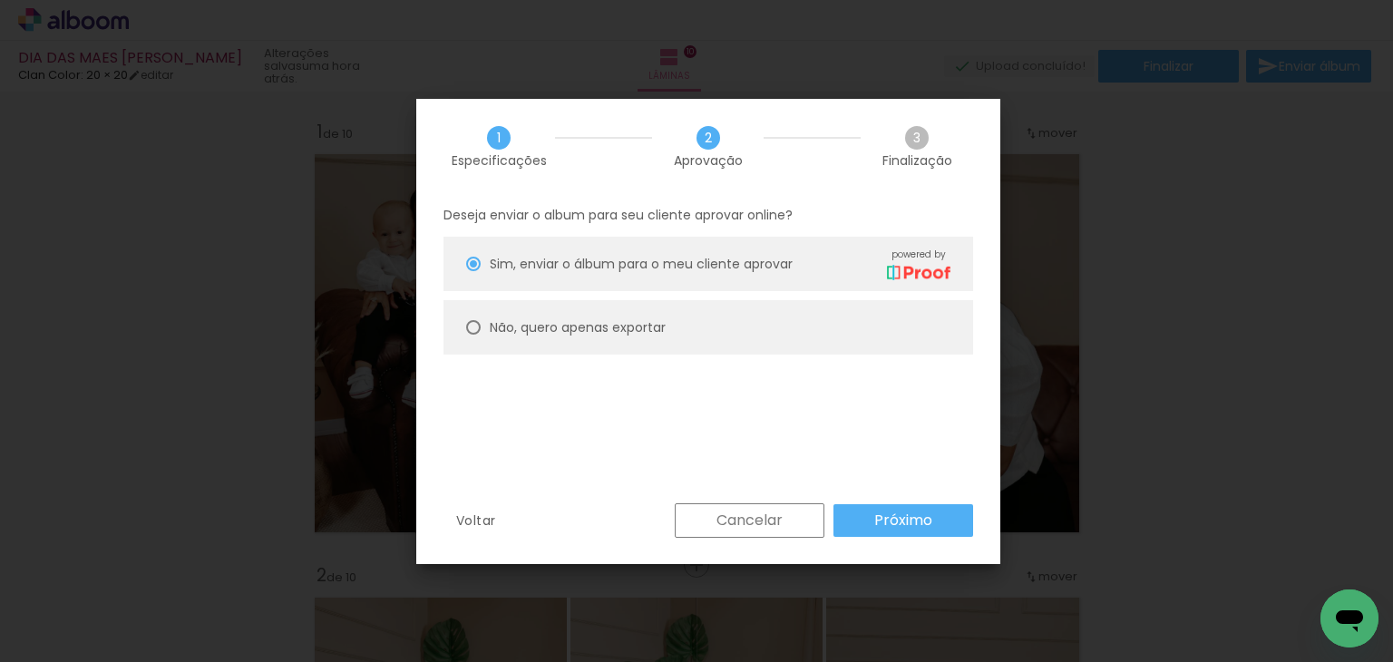
click at [0, 0] on slot "Não, quero apenas exportar" at bounding box center [0, 0] width 0 height 0
type paper-radio-button "on"
click at [0, 0] on slot "Próximo" at bounding box center [0, 0] width 0 height 0
type input "Alta, 300 DPI"
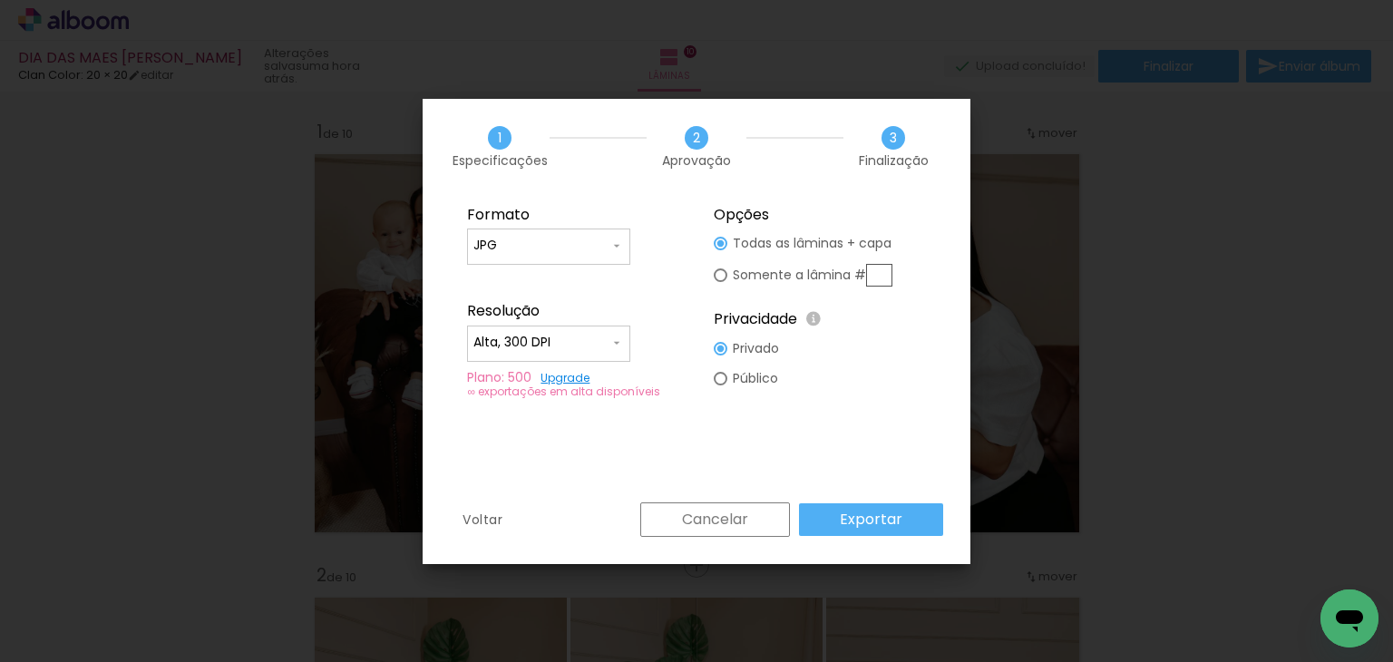
click at [0, 0] on slot "Exportar" at bounding box center [0, 0] width 0 height 0
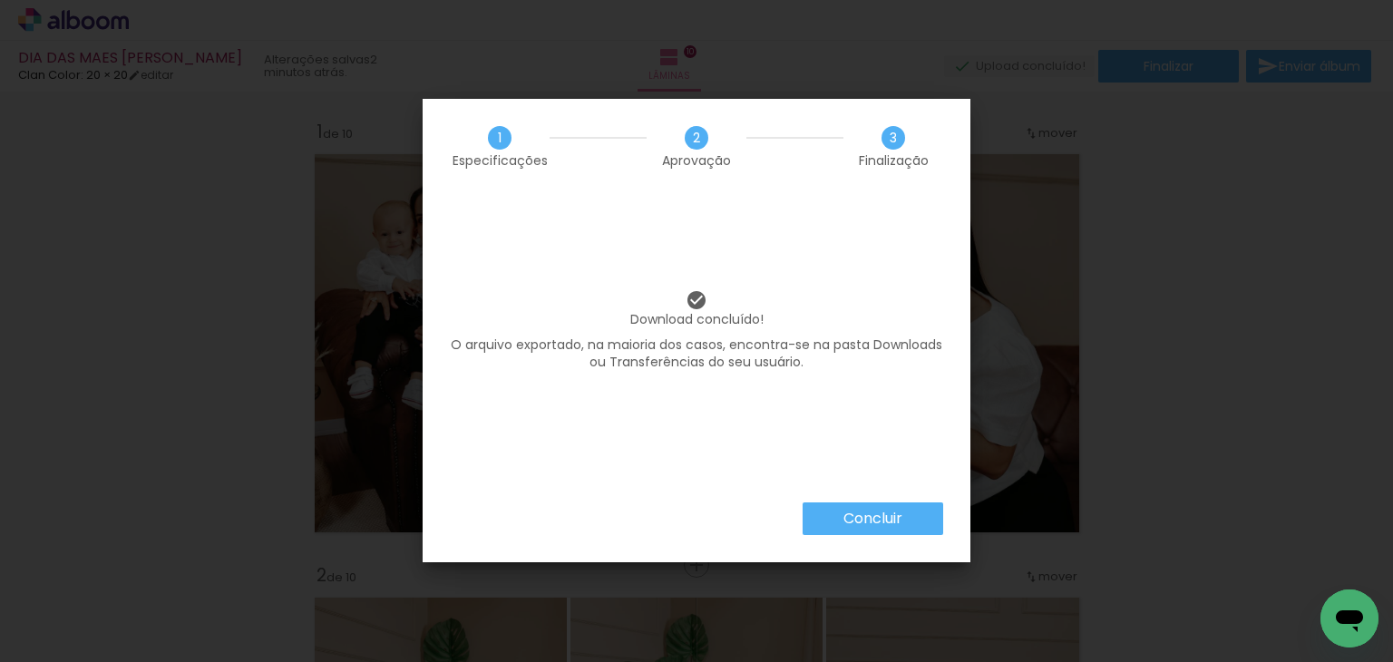
click at [909, 527] on paper-button "Concluir" at bounding box center [872, 518] width 141 height 33
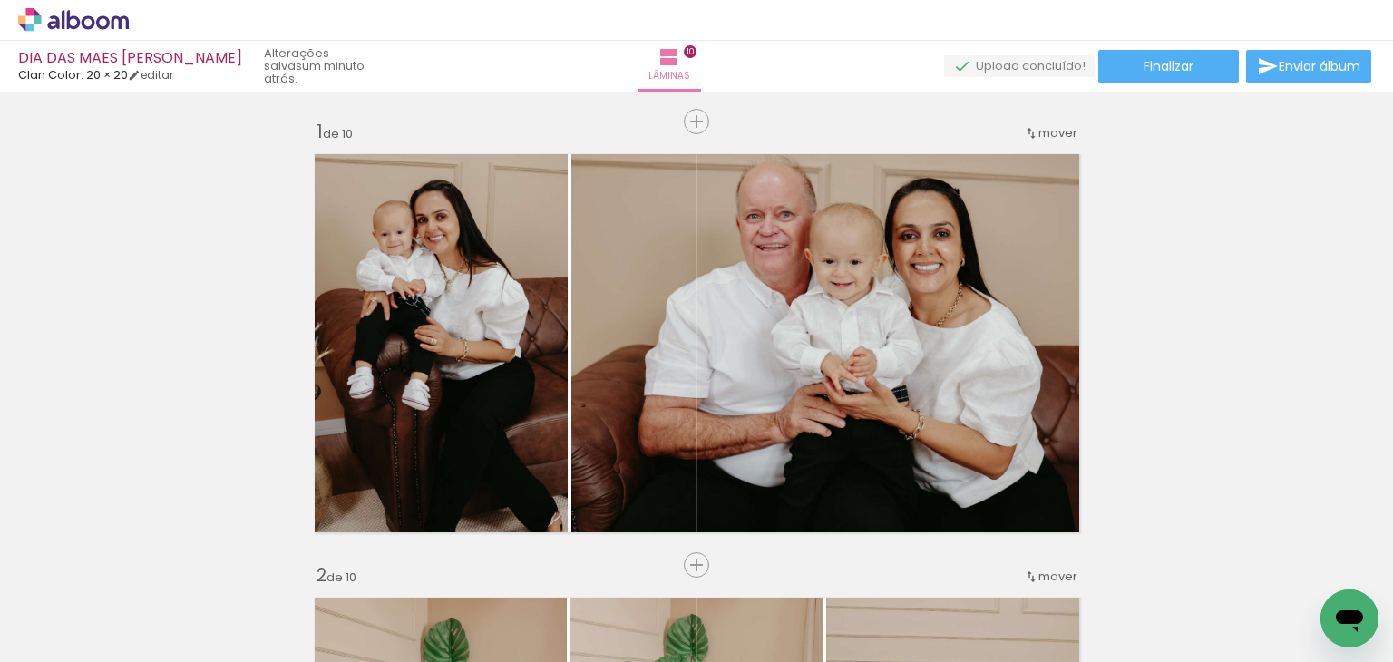
scroll to position [0, 2124]
